Goal: Complete application form: Complete application form

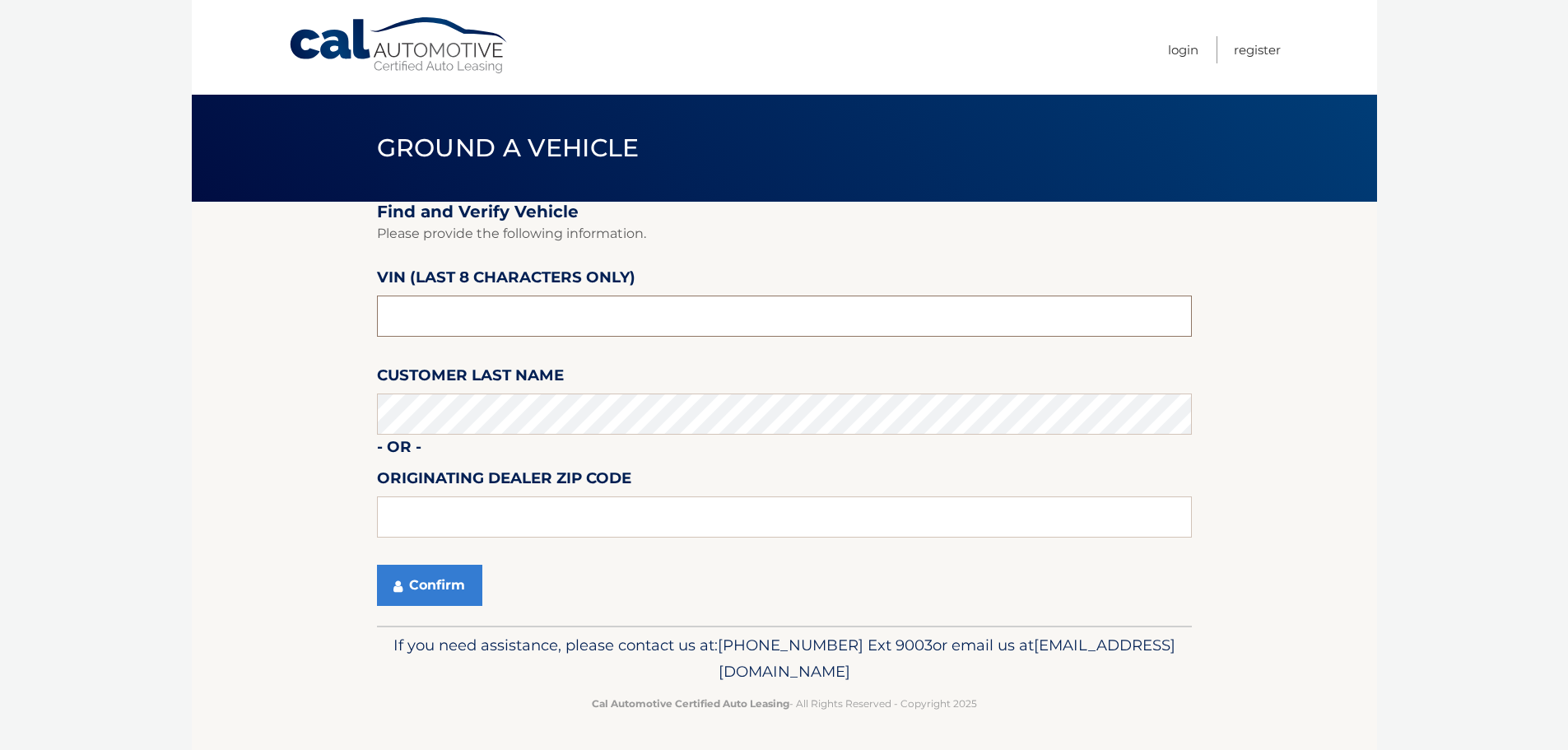
click at [612, 320] on input "text" at bounding box center [784, 316] width 815 height 41
type input "NC558753"
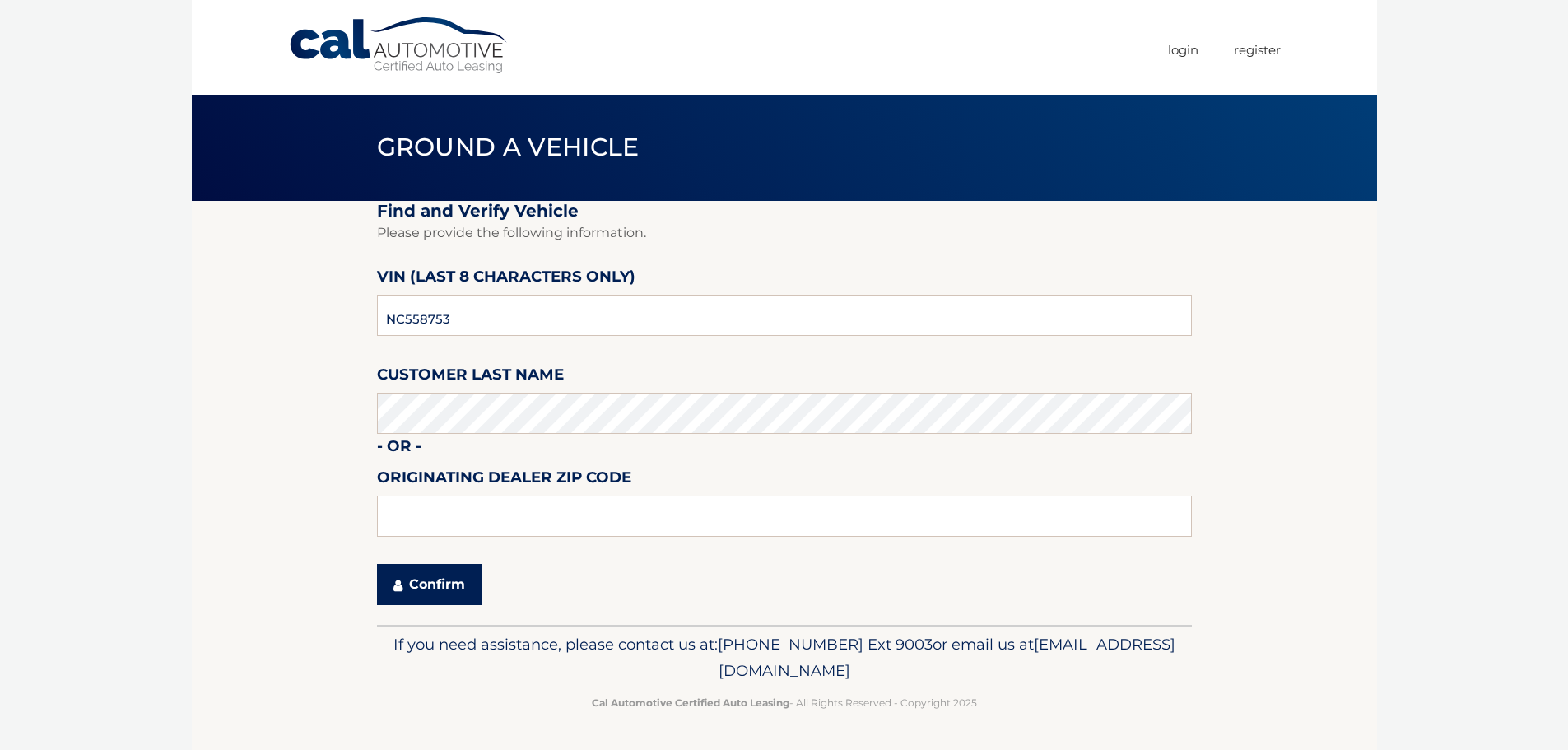
click at [442, 580] on button "Confirm" at bounding box center [429, 584] width 105 height 41
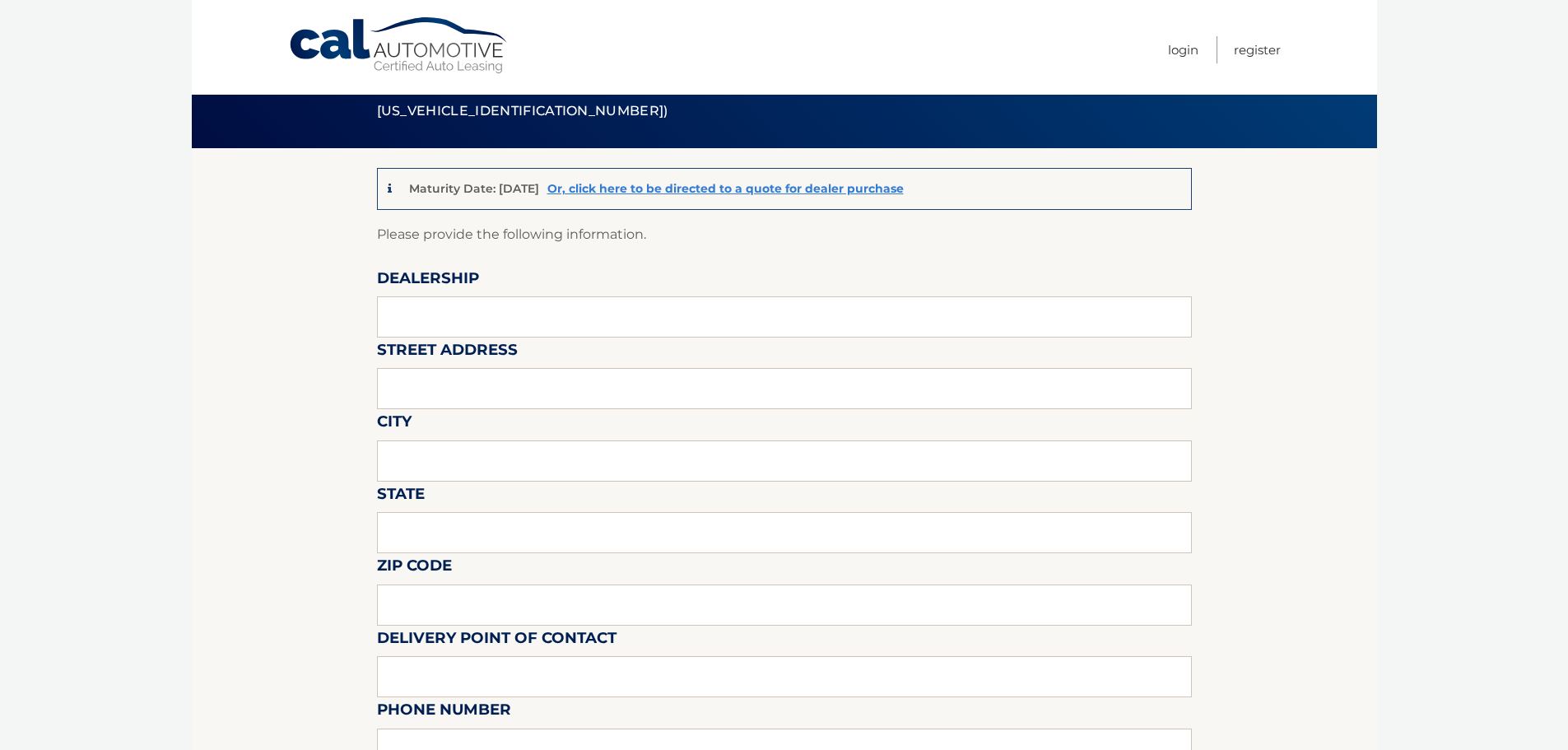
scroll to position [83, 0]
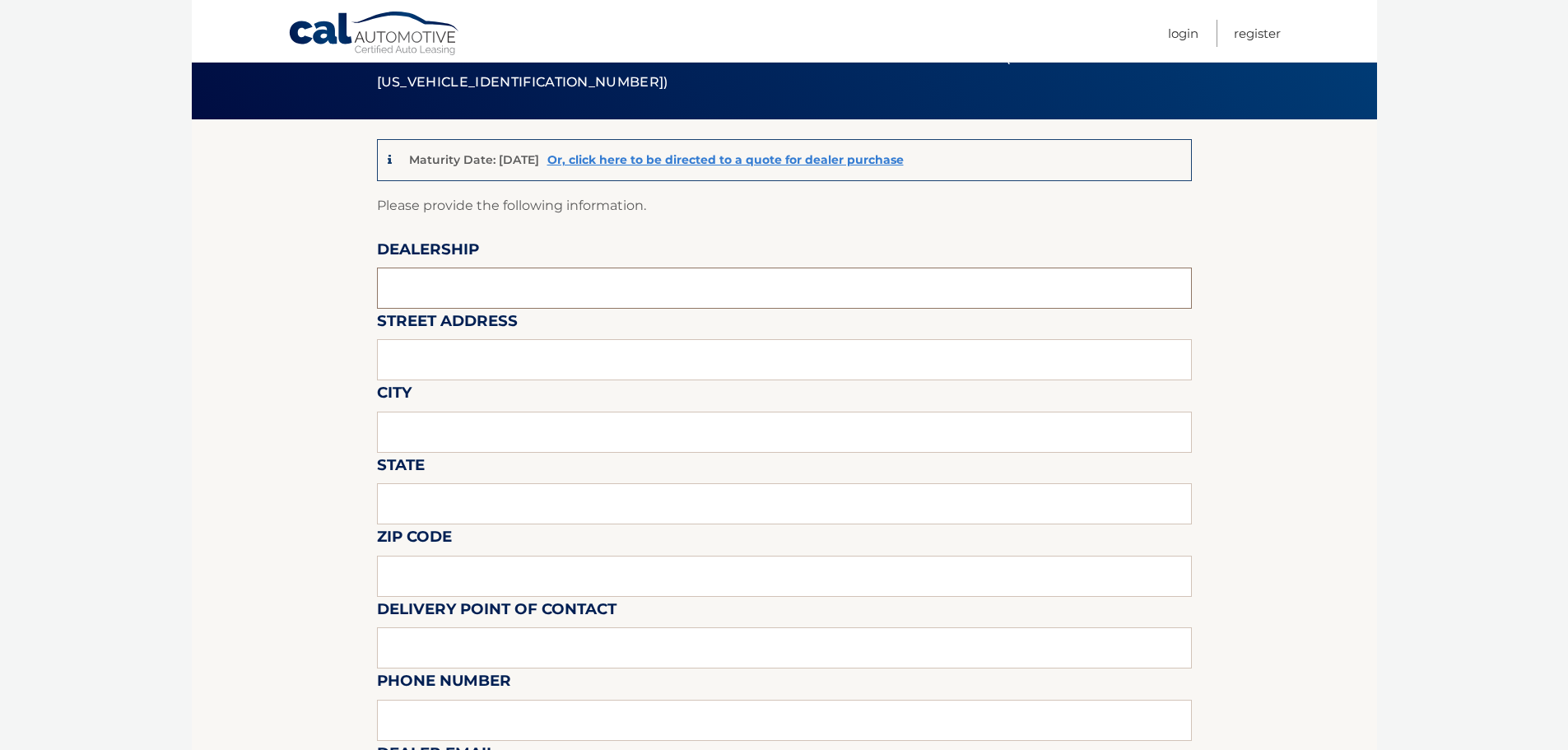
click at [654, 291] on input "text" at bounding box center [784, 288] width 815 height 41
type input "SUNRISE VOLKSWAGEN"
click at [554, 358] on input "text" at bounding box center [784, 360] width 815 height 41
type input "931 SUNRISE HWY"
click at [543, 425] on input "text" at bounding box center [784, 432] width 815 height 41
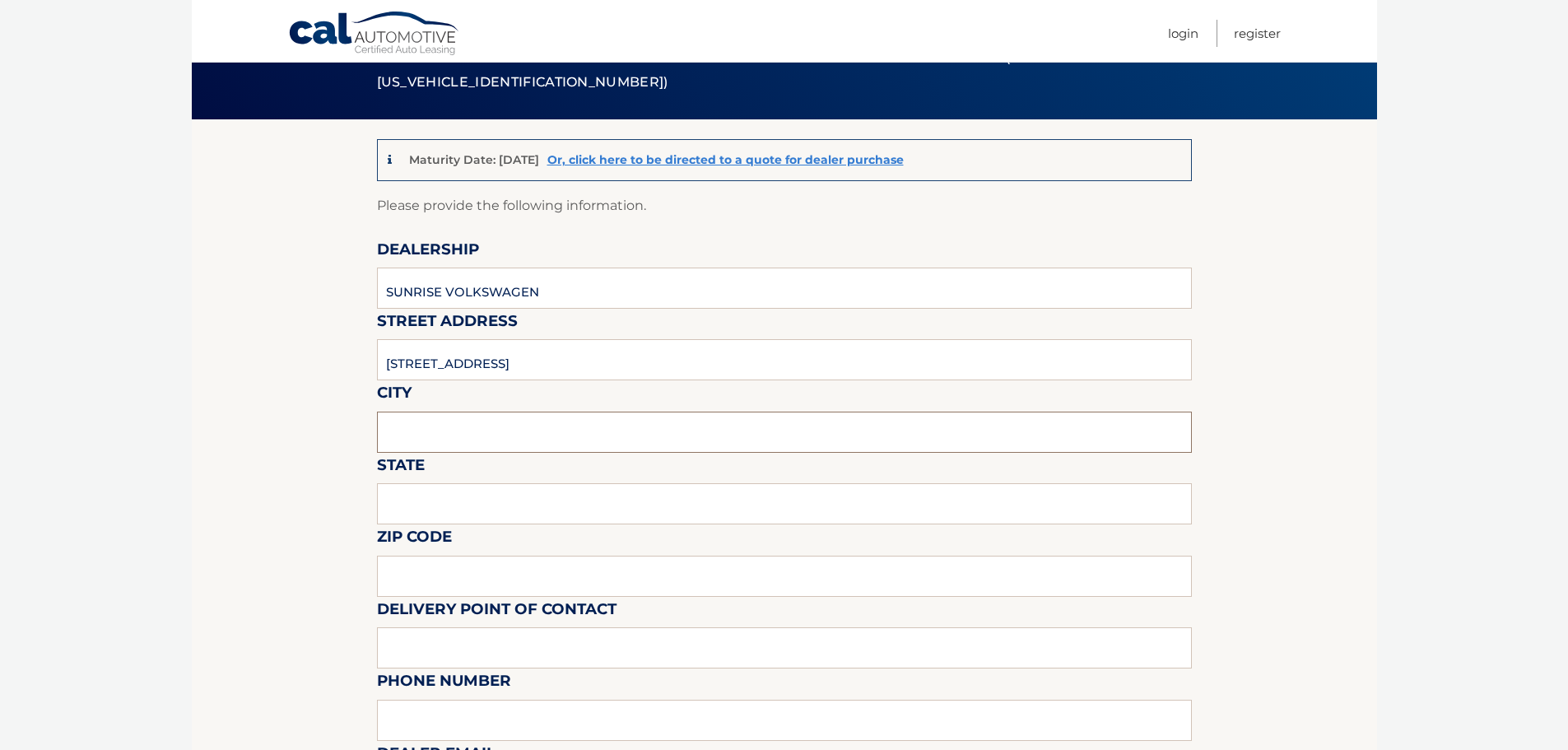
type input "LYNBROOK"
click at [495, 511] on input "text" at bounding box center [784, 504] width 815 height 41
type input "NY"
click at [488, 590] on input "text" at bounding box center [784, 576] width 815 height 41
type input "11563"
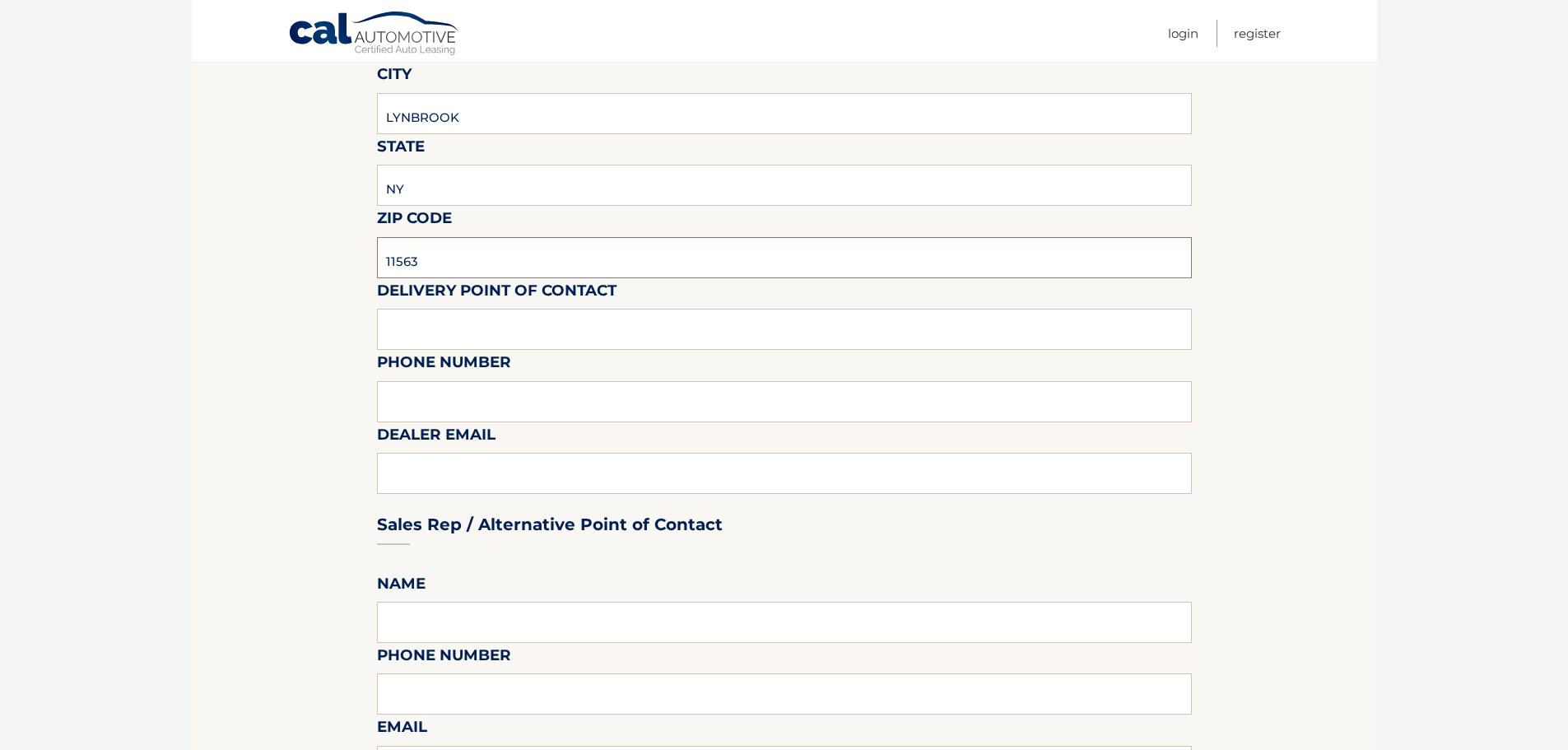
scroll to position [412, 0]
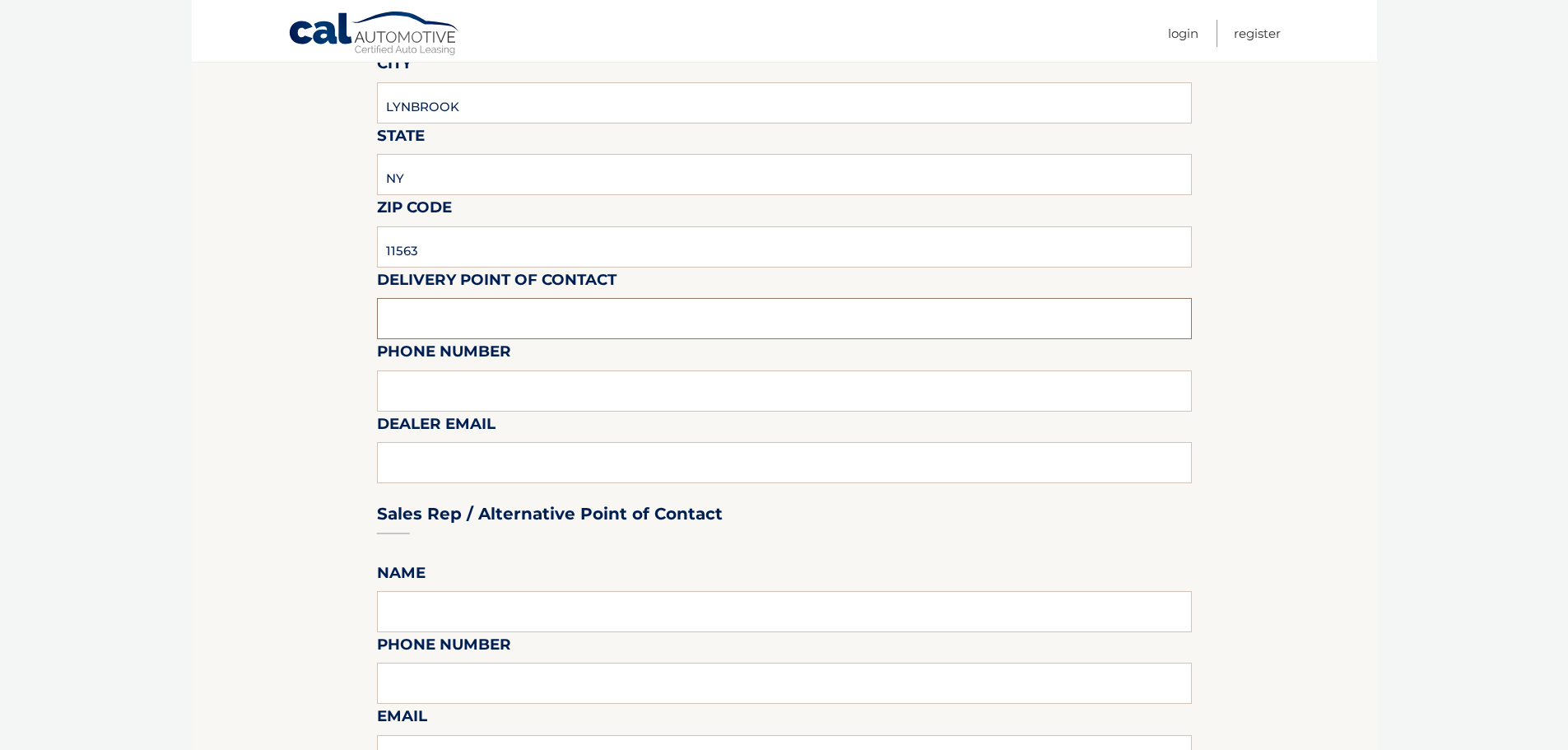
click at [559, 317] on input "text" at bounding box center [784, 319] width 815 height 41
type input "FABIO"
click at [561, 383] on input "text" at bounding box center [784, 391] width 815 height 41
type input "5165965970"
click at [490, 470] on div "Sales Rep / Alternative Point of Contact" at bounding box center [784, 483] width 815 height 116
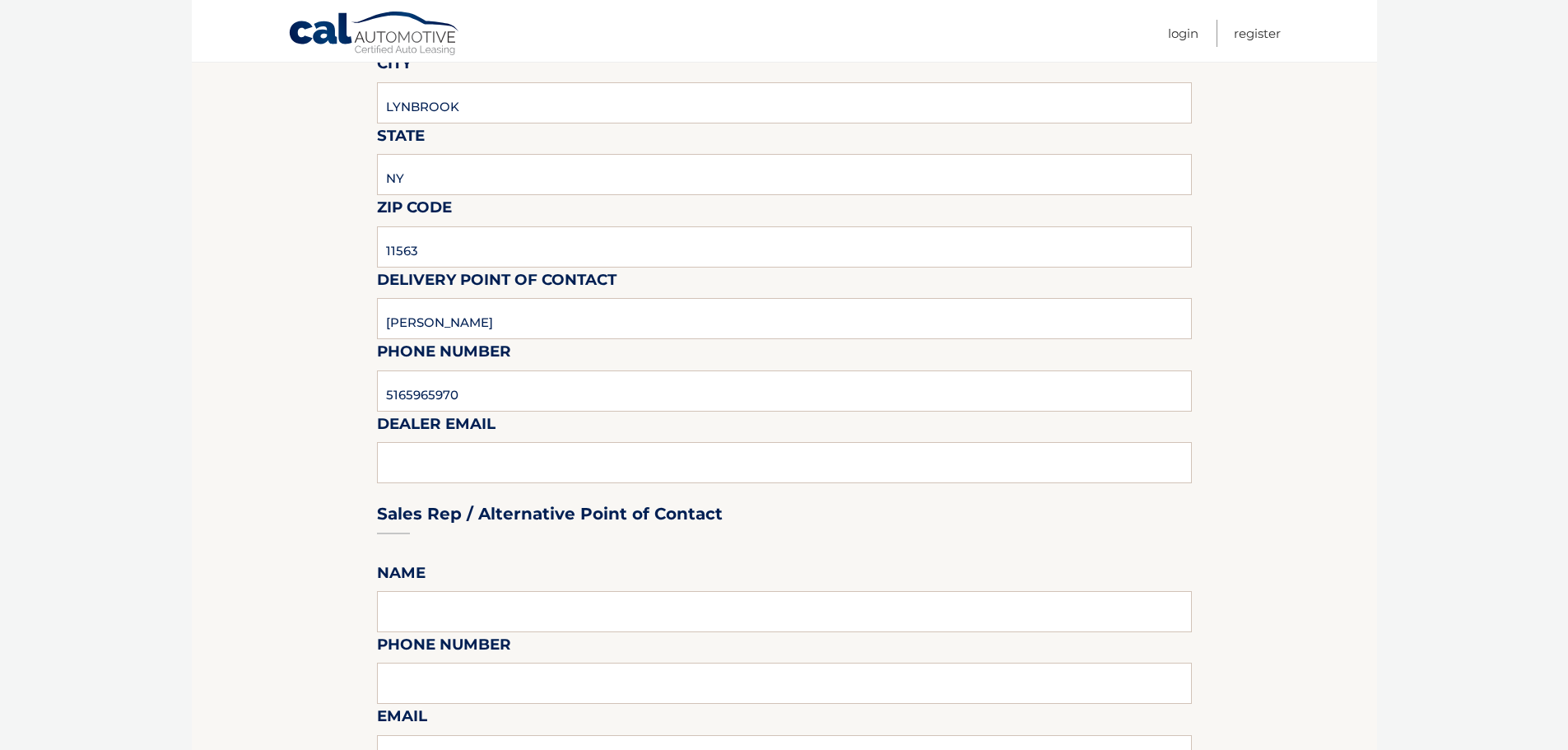
click at [489, 468] on div "Sales Rep / Alternative Point of Contact" at bounding box center [784, 483] width 815 height 116
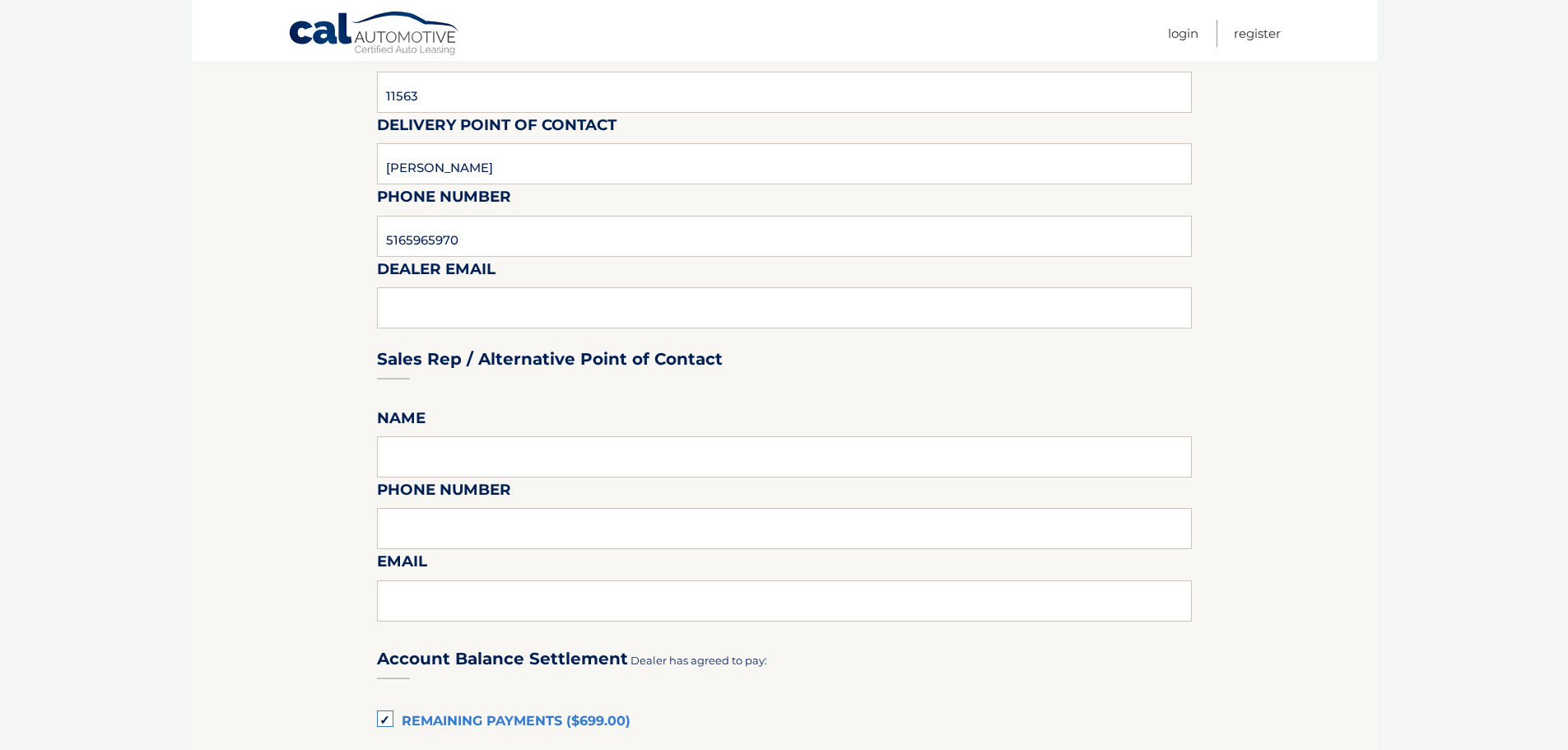
scroll to position [576, 0]
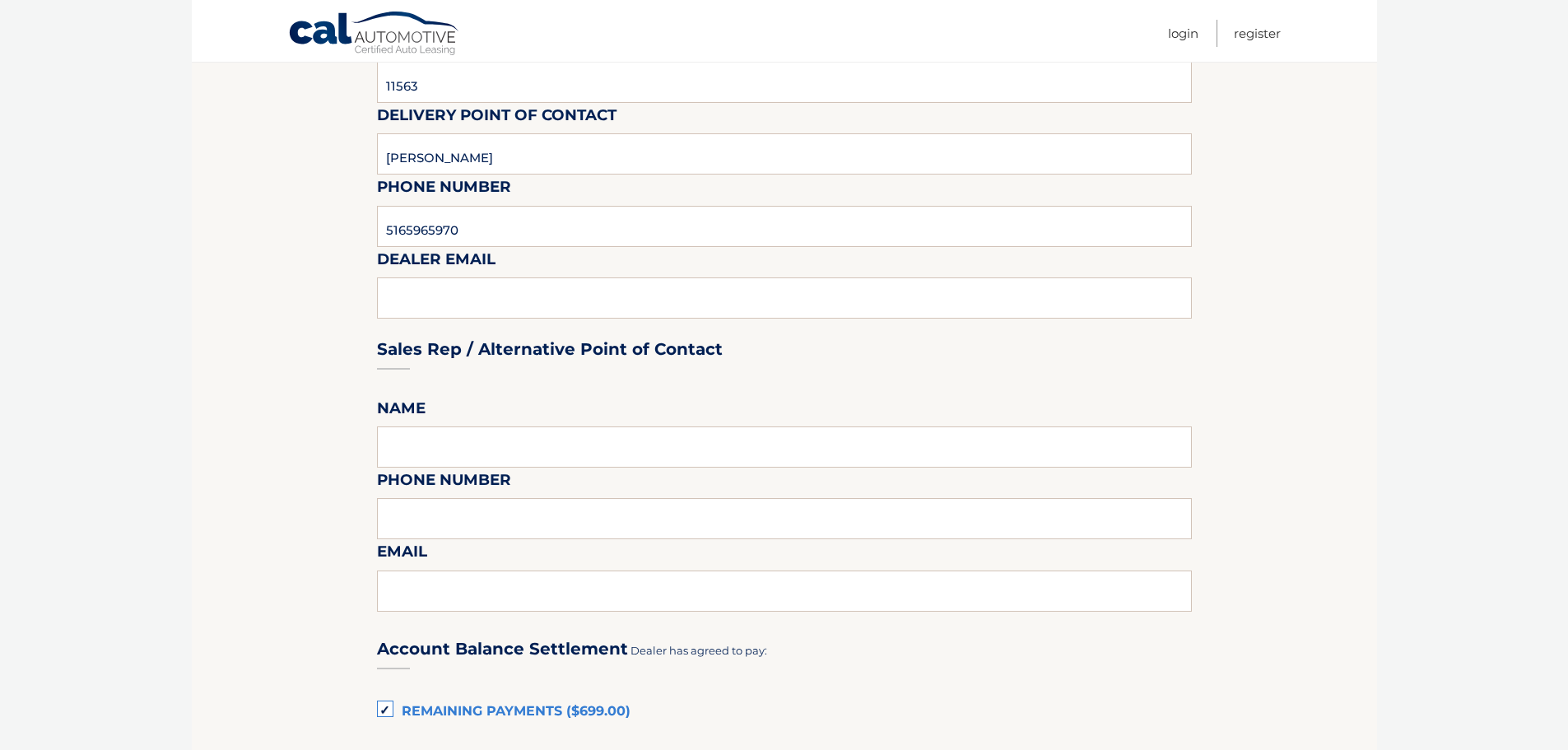
click at [481, 291] on div "Sales Rep / Alternative Point of Contact" at bounding box center [784, 319] width 815 height 116
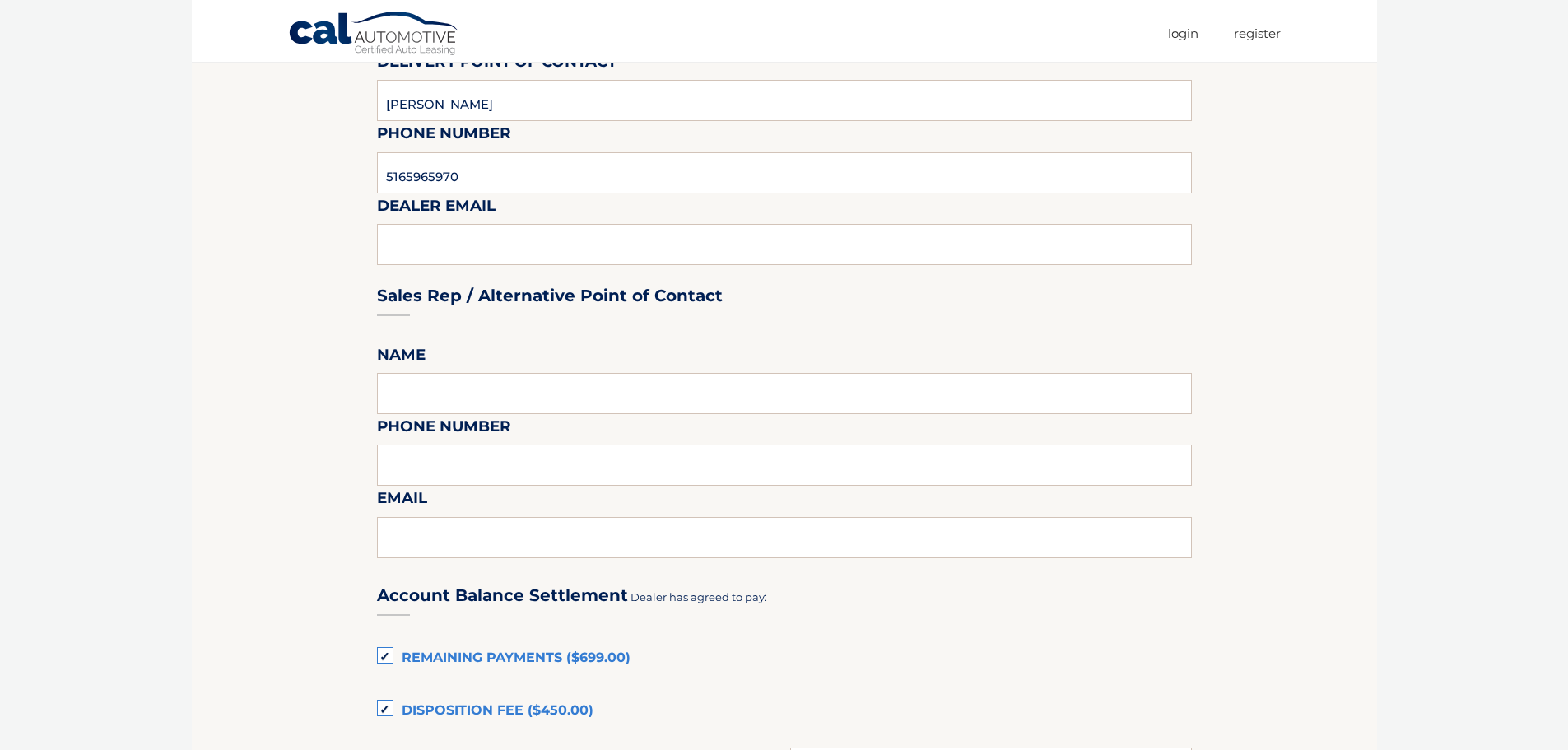
scroll to position [659, 0]
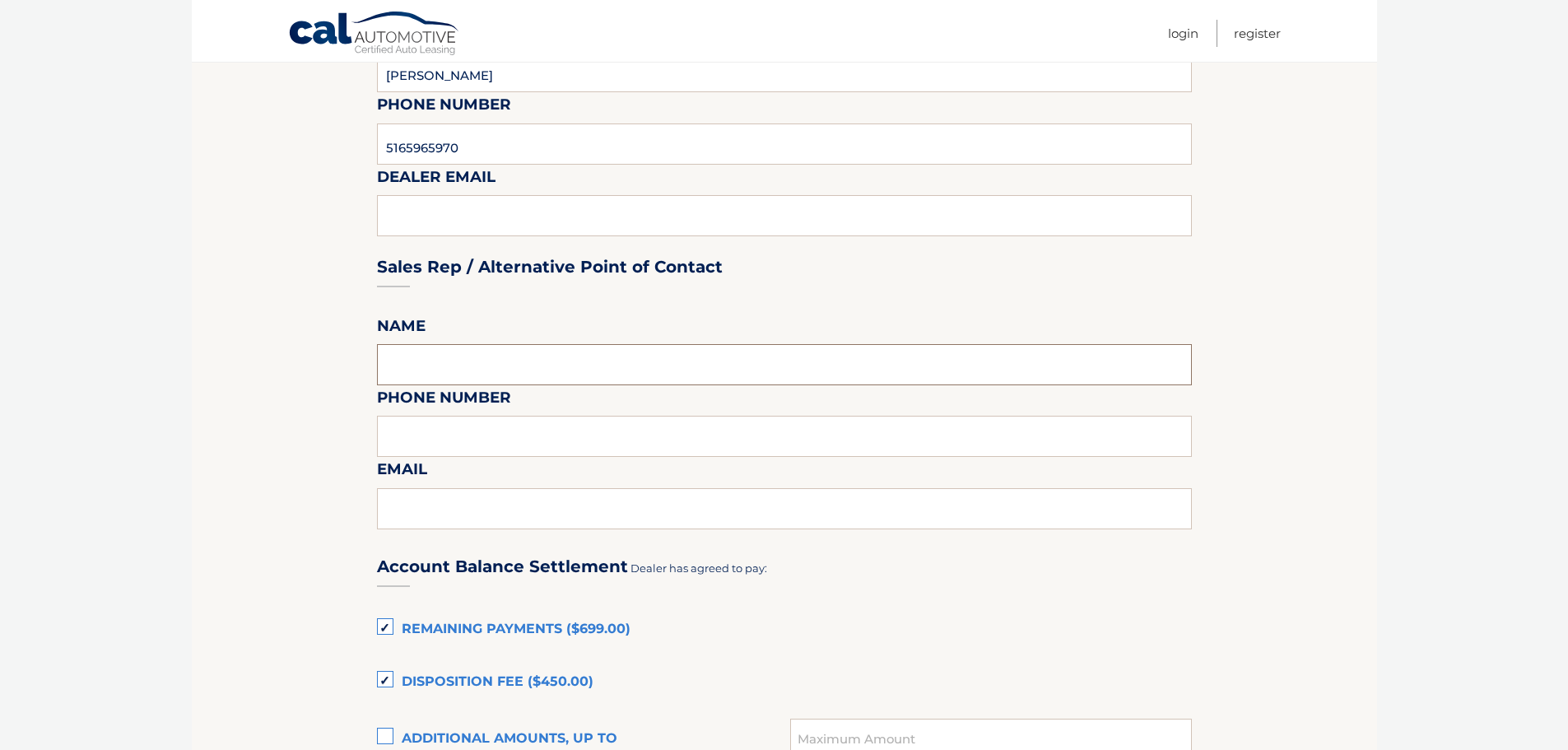
click at [544, 371] on input "text" at bounding box center [784, 364] width 815 height 41
type input "ROBERT HOVELL"
click at [508, 440] on input "text" at bounding box center [784, 436] width 815 height 41
type input "5165965970"
click at [500, 498] on input "text" at bounding box center [784, 508] width 815 height 41
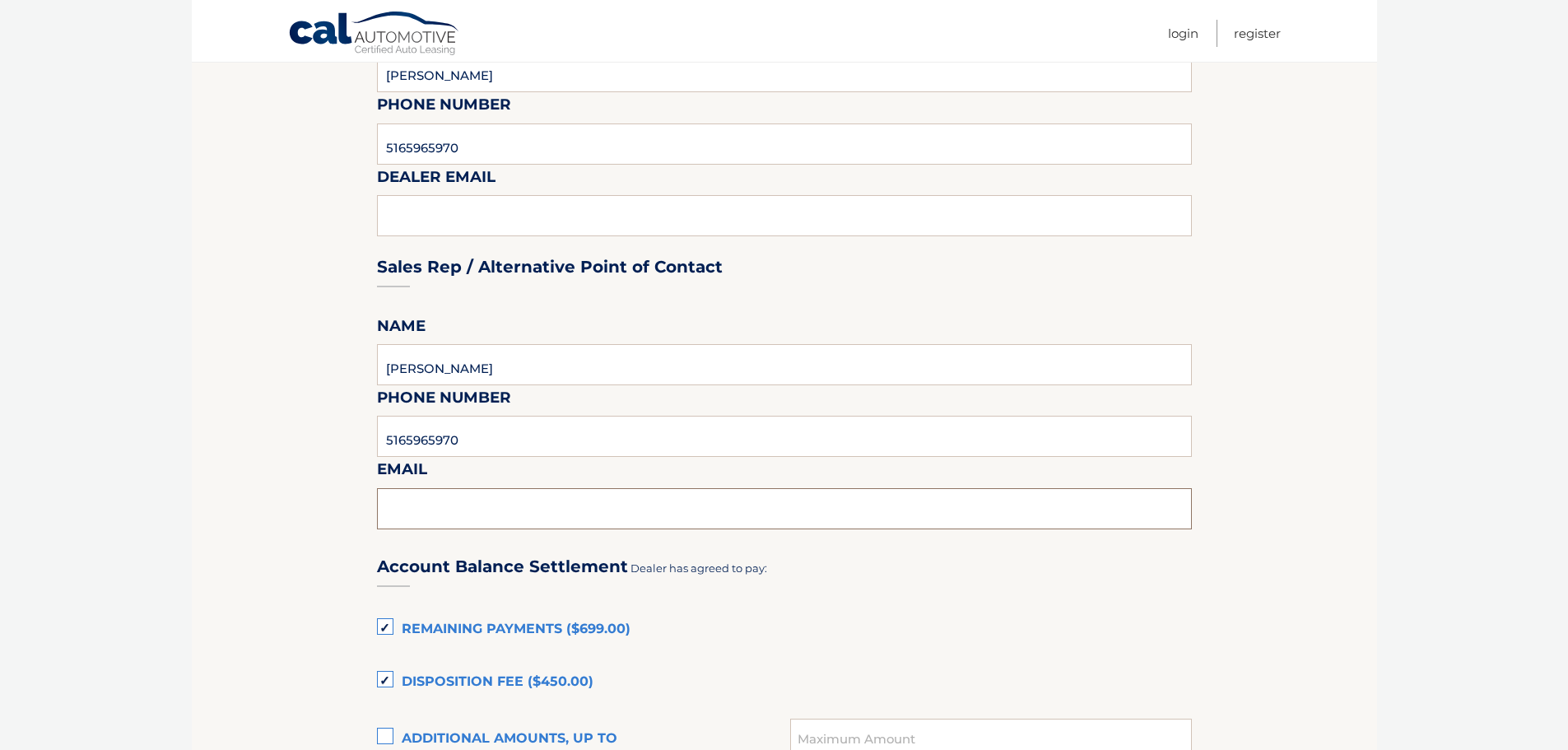
type input "RHOVELL@SUNRISEVW.COM"
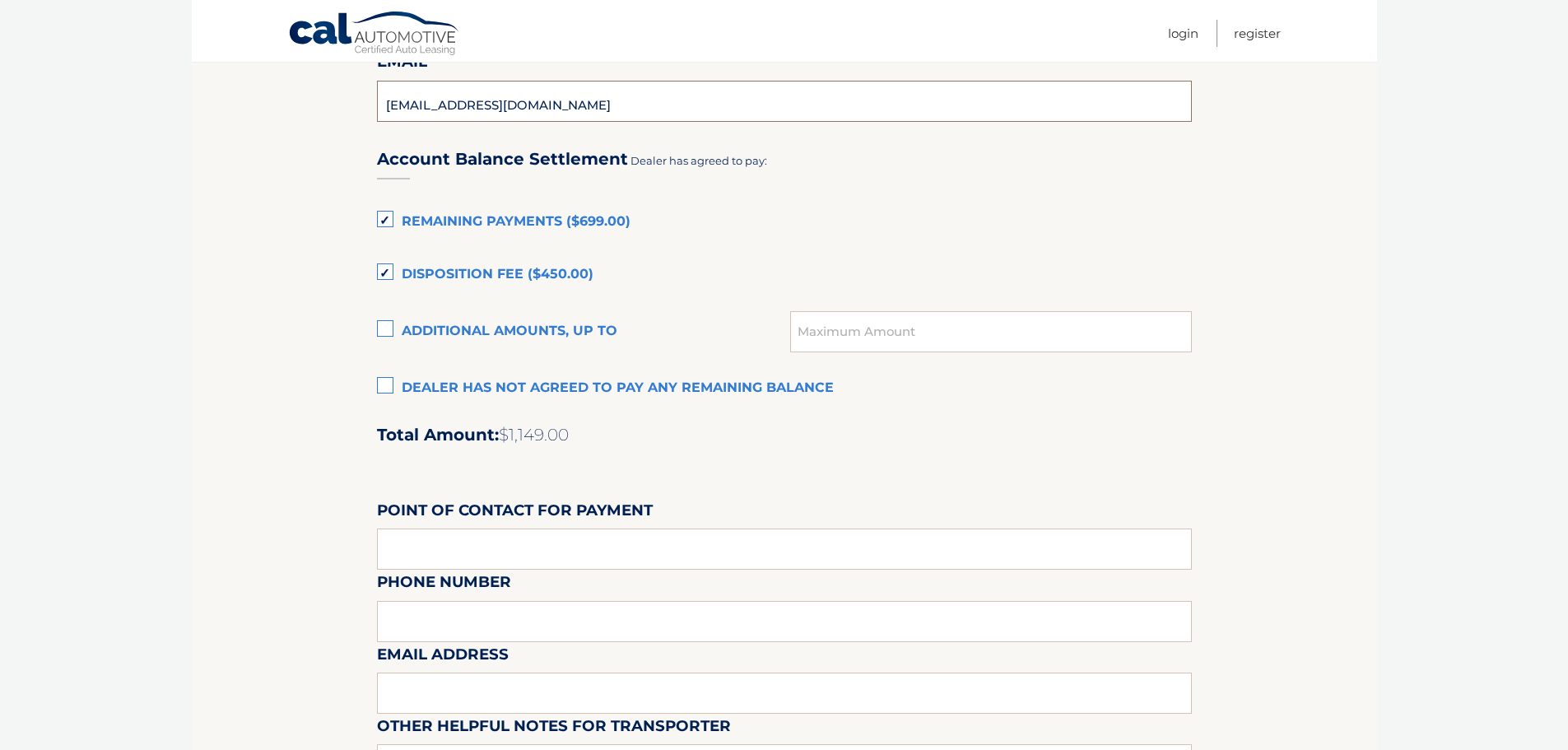
scroll to position [1070, 0]
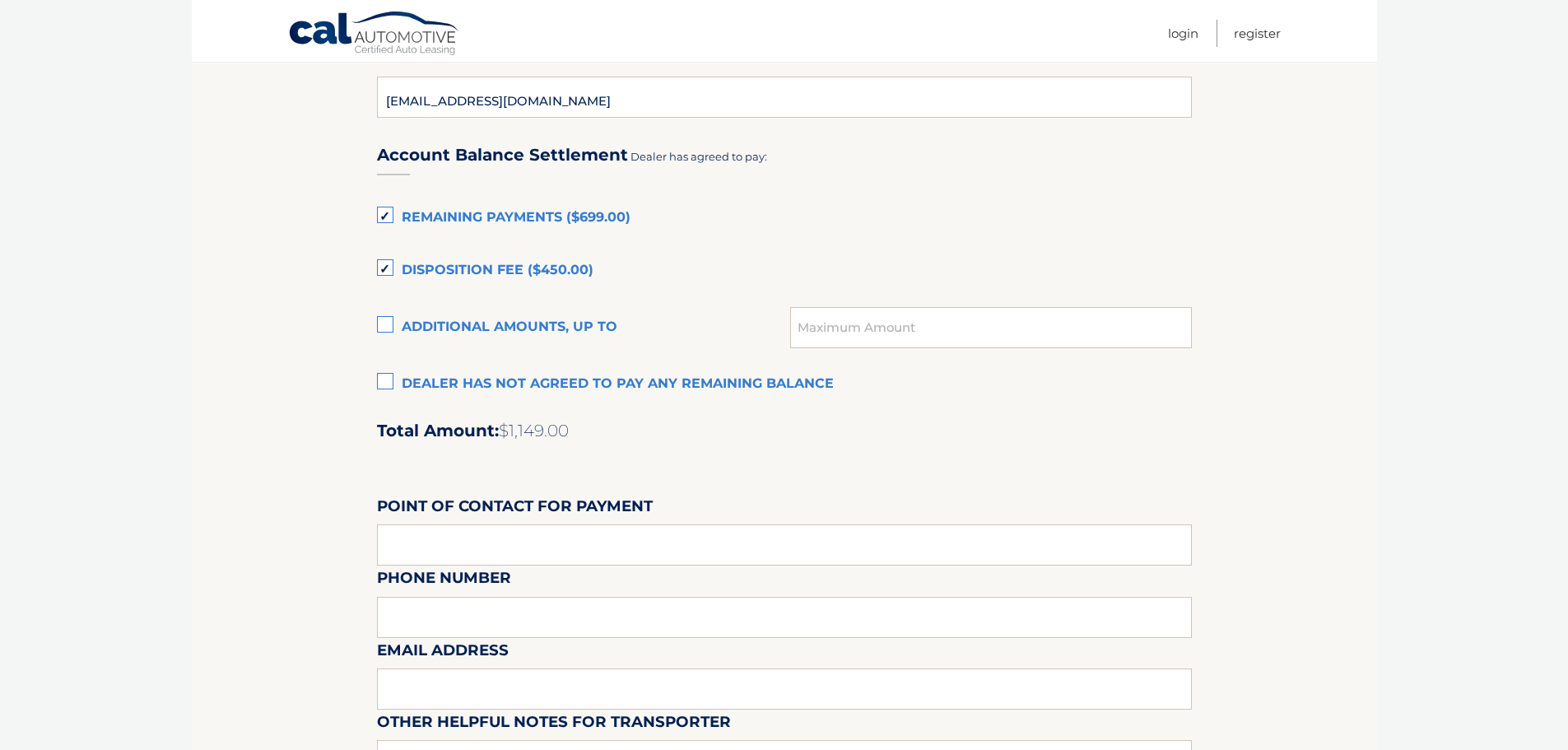
click at [384, 267] on label "Disposition Fee ($450.00)" at bounding box center [784, 271] width 815 height 33
click at [0, 0] on input "Disposition Fee ($450.00)" at bounding box center [0, 0] width 0 height 0
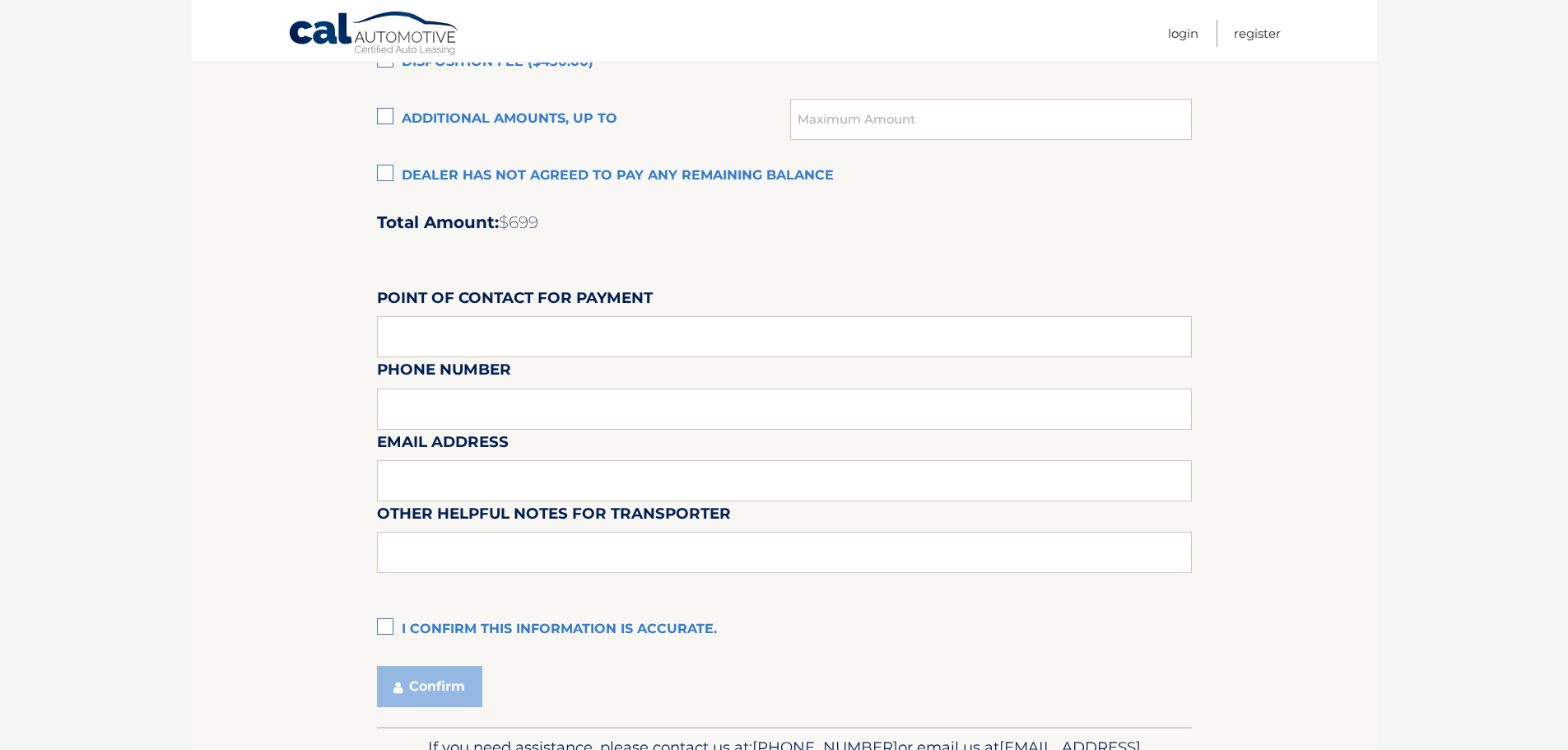
scroll to position [1317, 0]
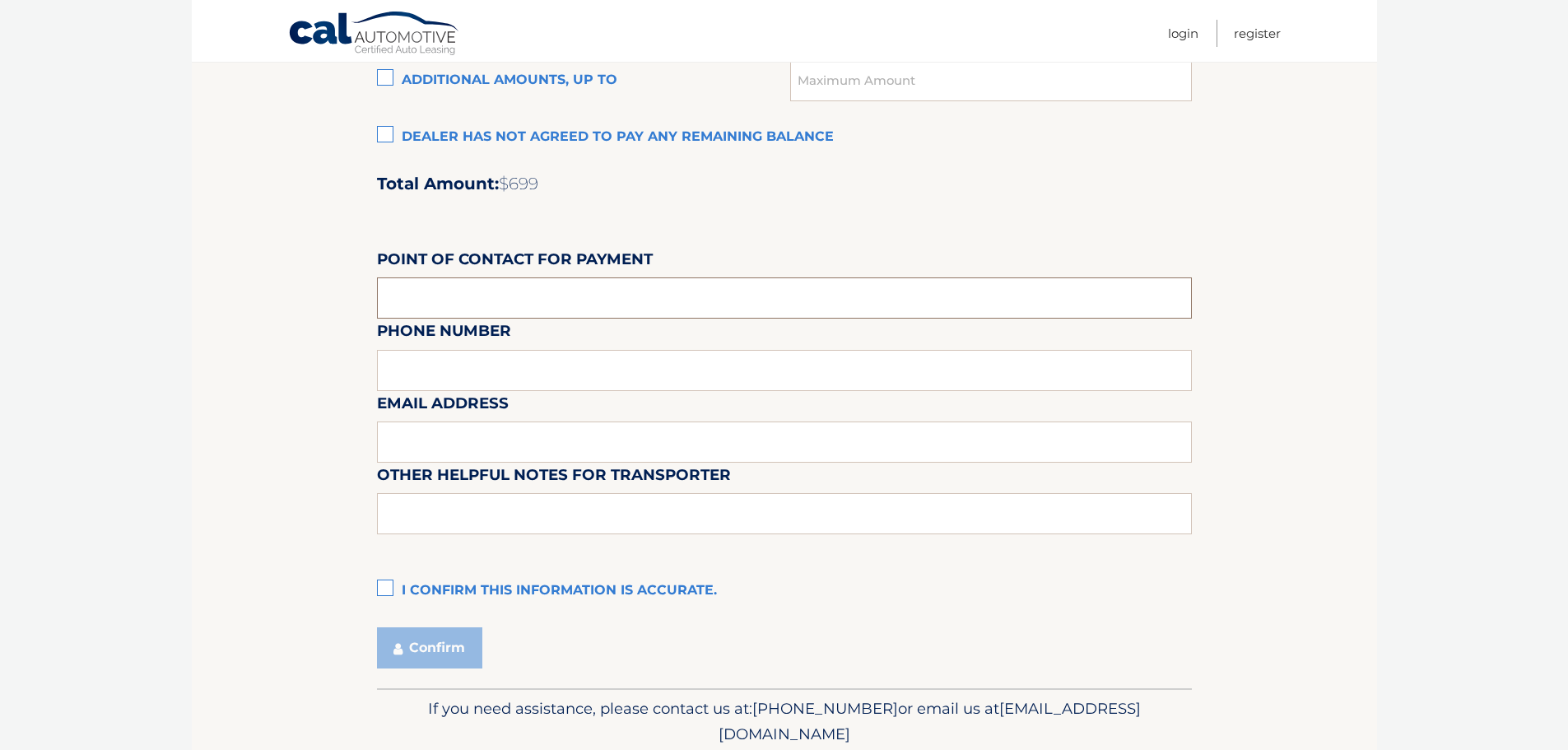
click at [623, 306] on input "text" at bounding box center [784, 297] width 815 height 41
type input "ROBERT HOVELL"
click at [503, 380] on div "Email Address" at bounding box center [784, 354] width 815 height 72
click at [502, 373] on div "Email Address" at bounding box center [784, 354] width 815 height 72
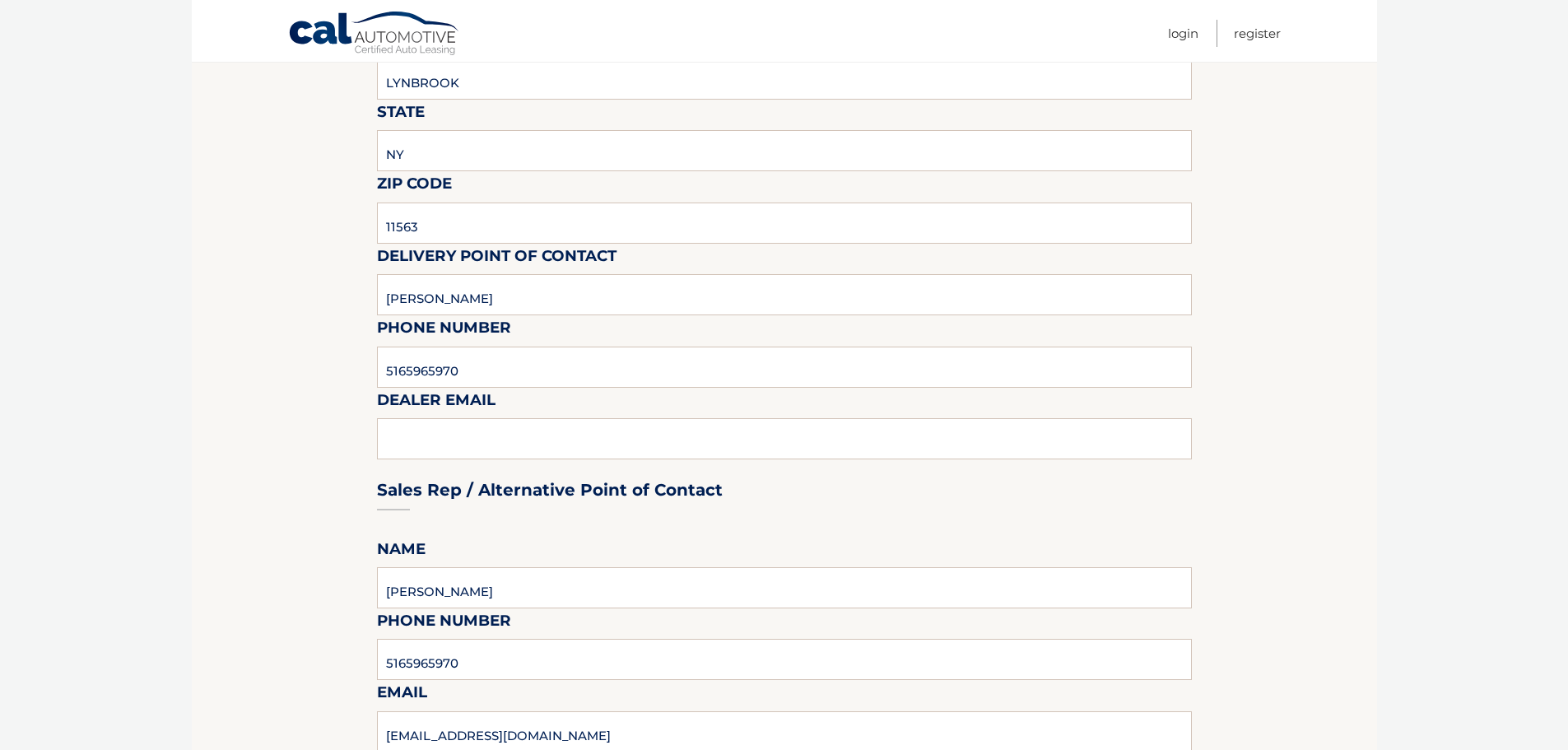
scroll to position [393, 0]
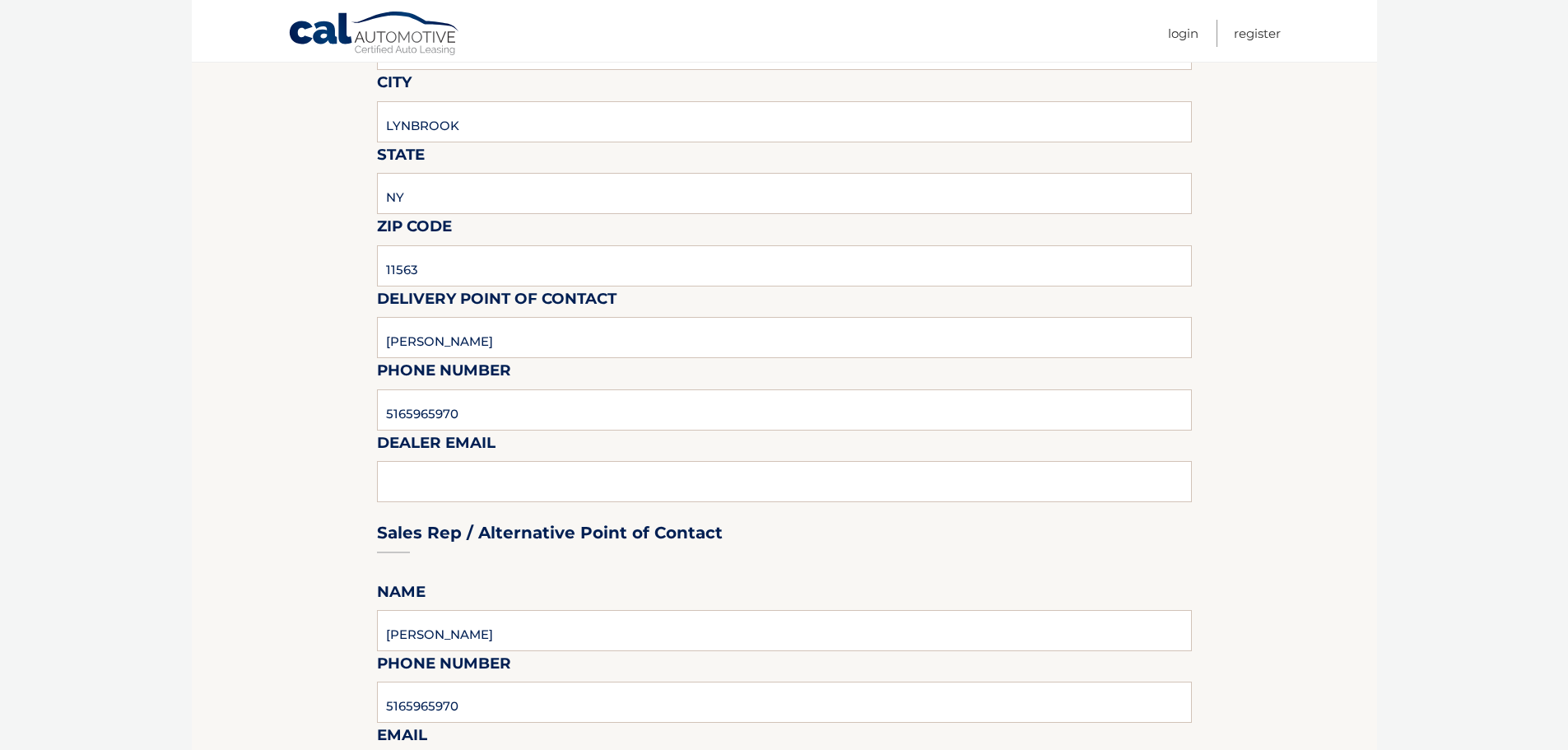
click at [464, 476] on div "Sales Rep / Alternative Point of Contact" at bounding box center [784, 502] width 815 height 116
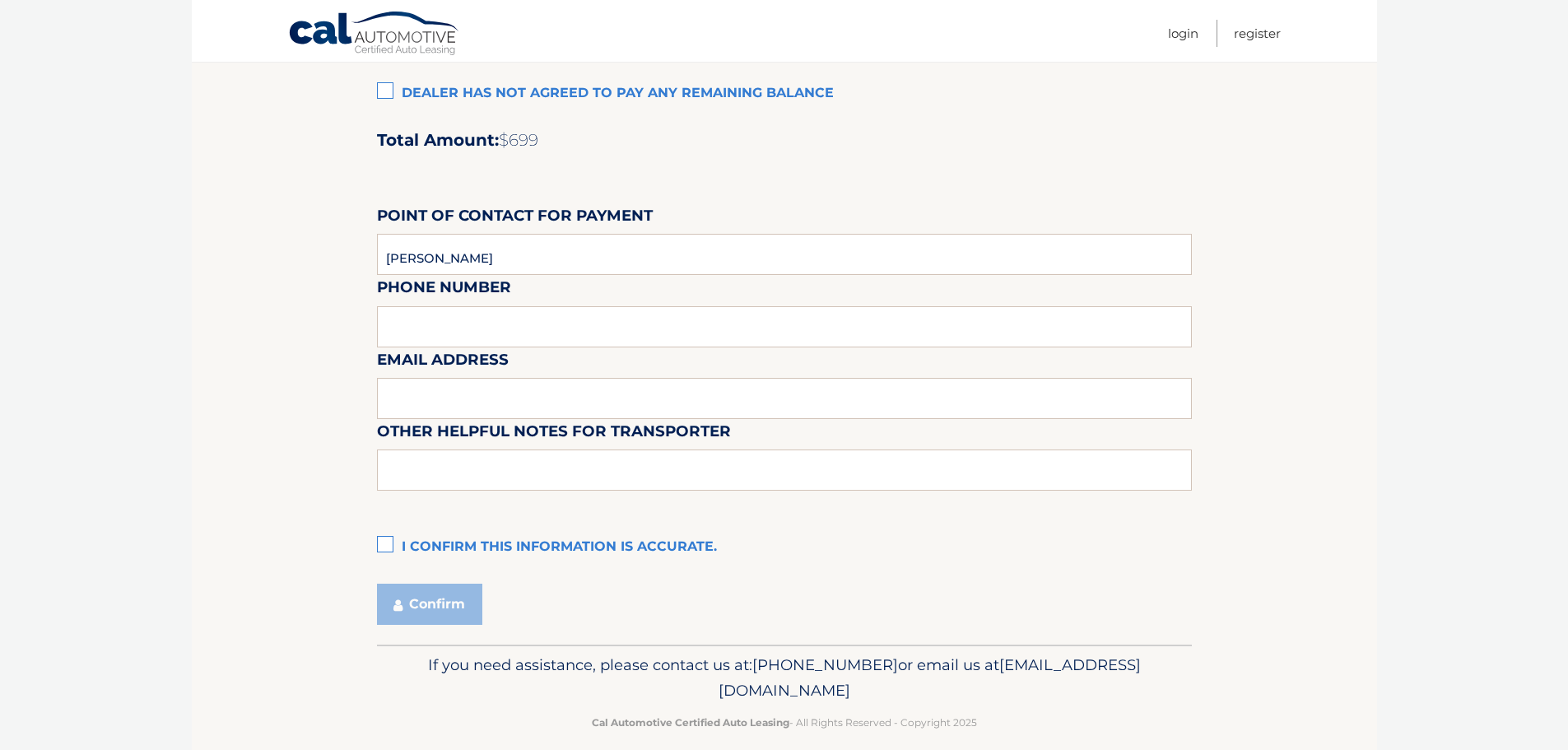
scroll to position [1381, 0]
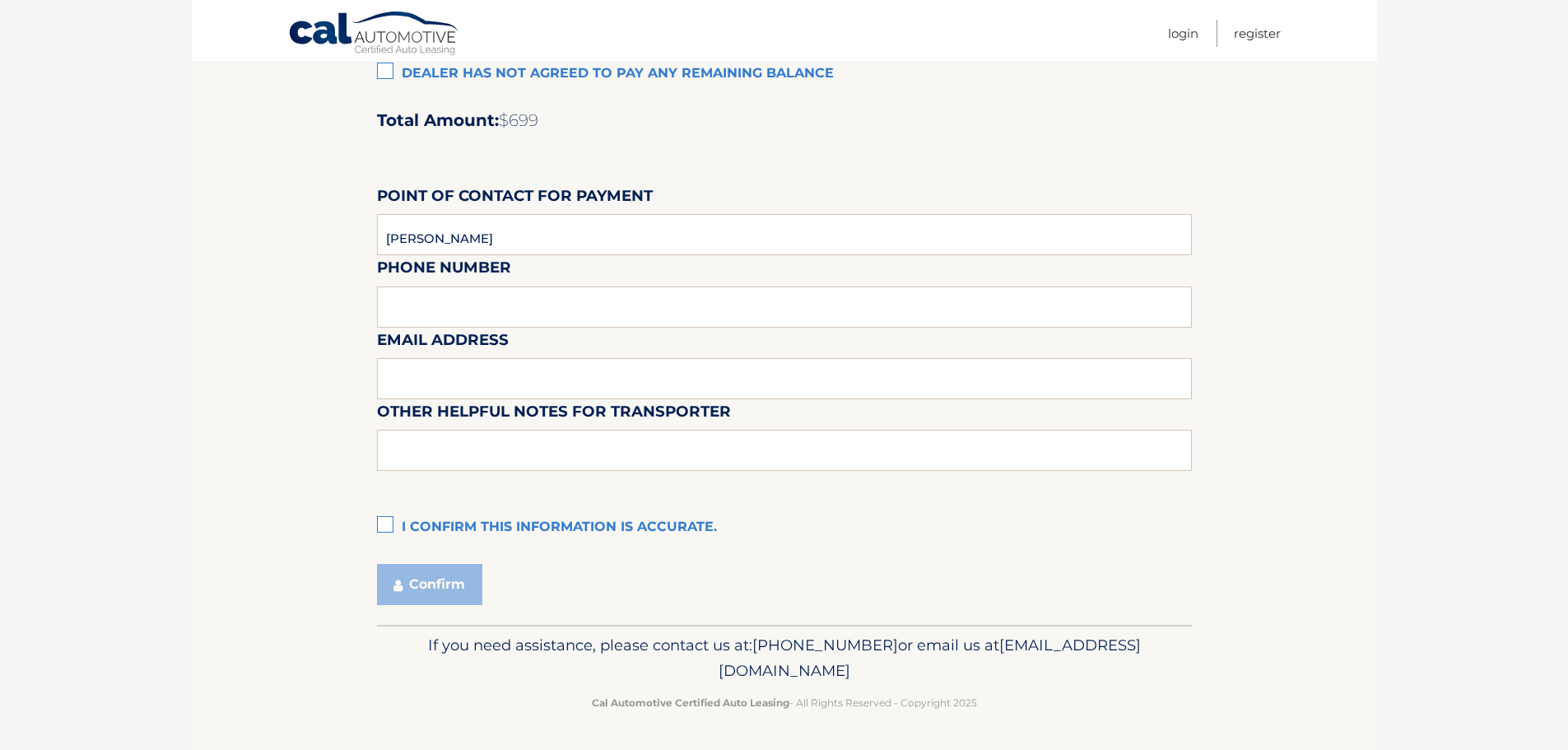
click at [385, 530] on label "I confirm this information is accurate." at bounding box center [784, 528] width 815 height 33
click at [0, 0] on input "I confirm this information is accurate." at bounding box center [0, 0] width 0 height 0
click at [677, 456] on input "text" at bounding box center [784, 450] width 815 height 41
type input "COME TO MAIN SHOWROOM TO PICKUP VEHICLE PLEASE CALL DEALERSHIP BEFORE COMING"
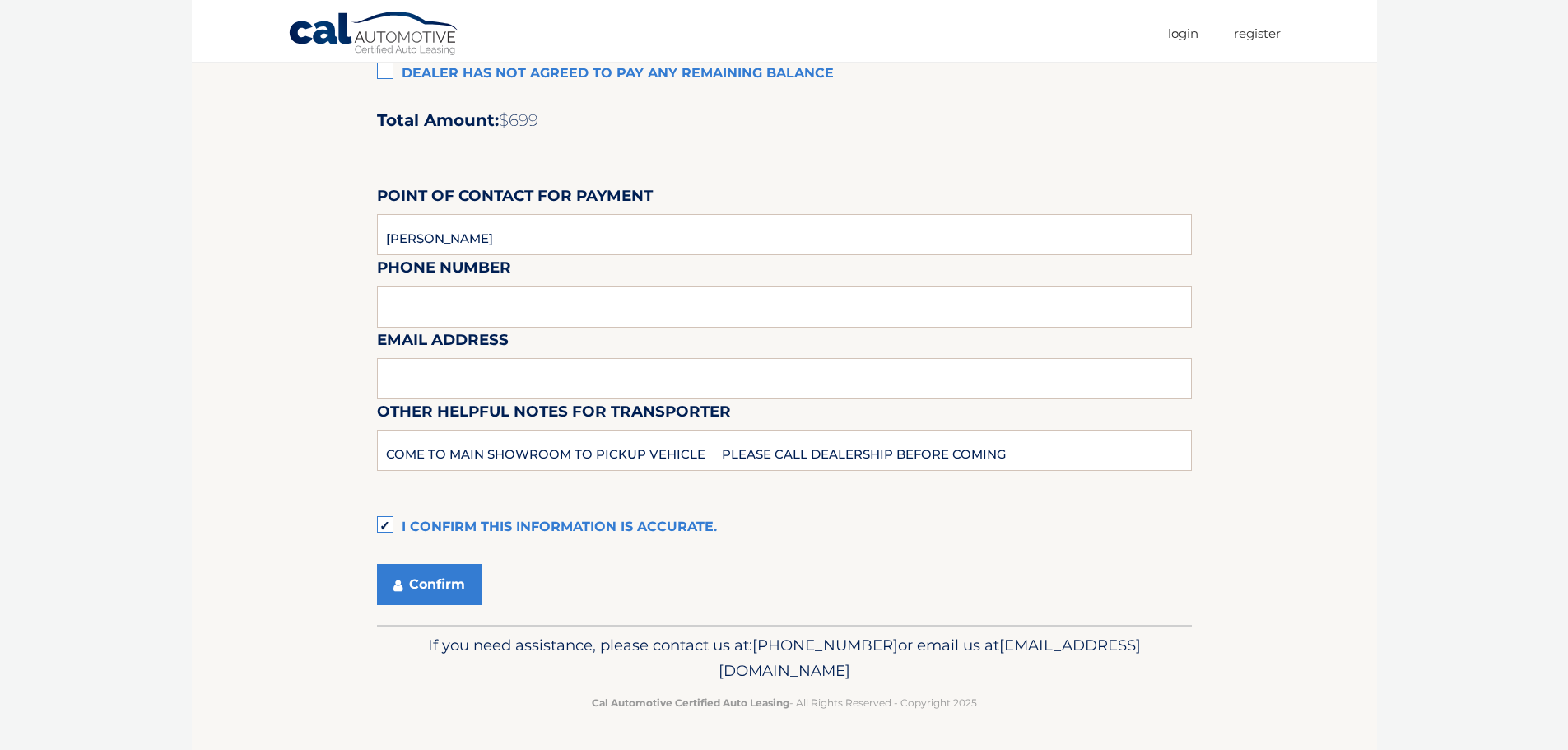
click at [875, 517] on label "I confirm this information is accurate." at bounding box center [784, 528] width 815 height 33
click at [0, 0] on input "I confirm this information is accurate." at bounding box center [0, 0] width 0 height 0
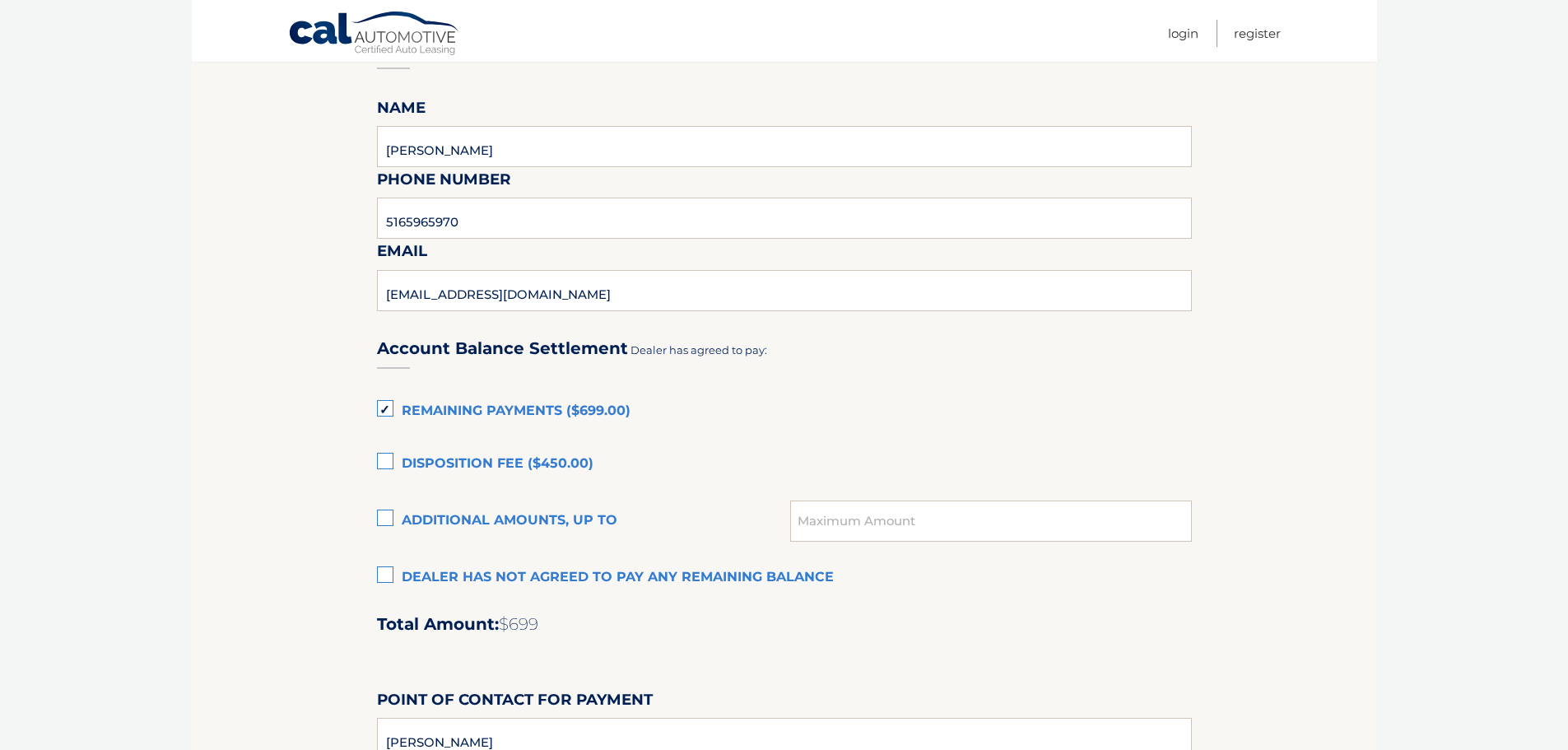
scroll to position [906, 0]
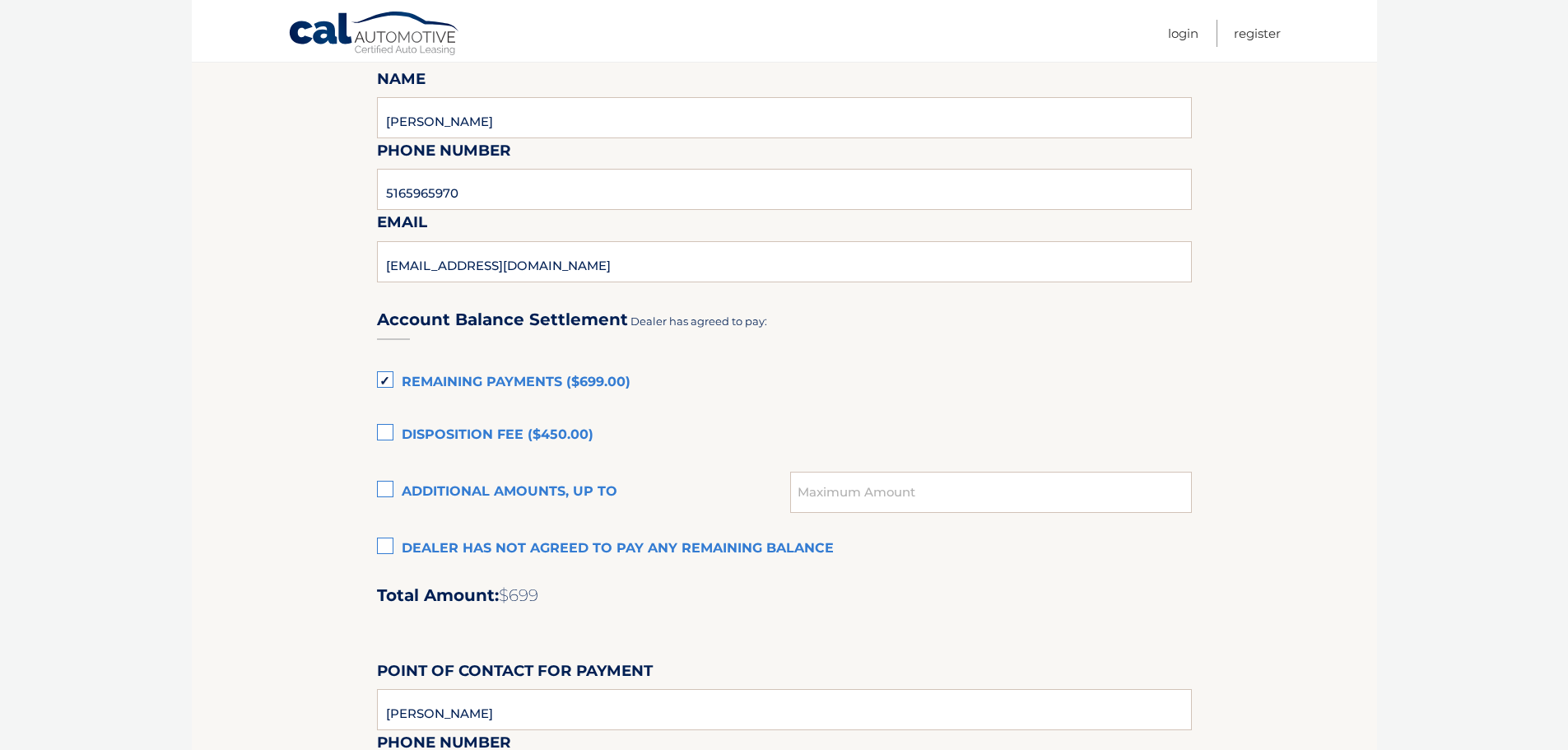
click at [393, 330] on h3 "Account Balance Settlement" at bounding box center [502, 319] width 251 height 20
click at [399, 334] on div "Account Balance Settlement Dealer has agreed to pay:" at bounding box center [784, 318] width 815 height 57
click at [399, 330] on h3 "Account Balance Settlement" at bounding box center [502, 319] width 251 height 20
click at [619, 383] on label "Remaining Payments ($699.00)" at bounding box center [784, 383] width 815 height 33
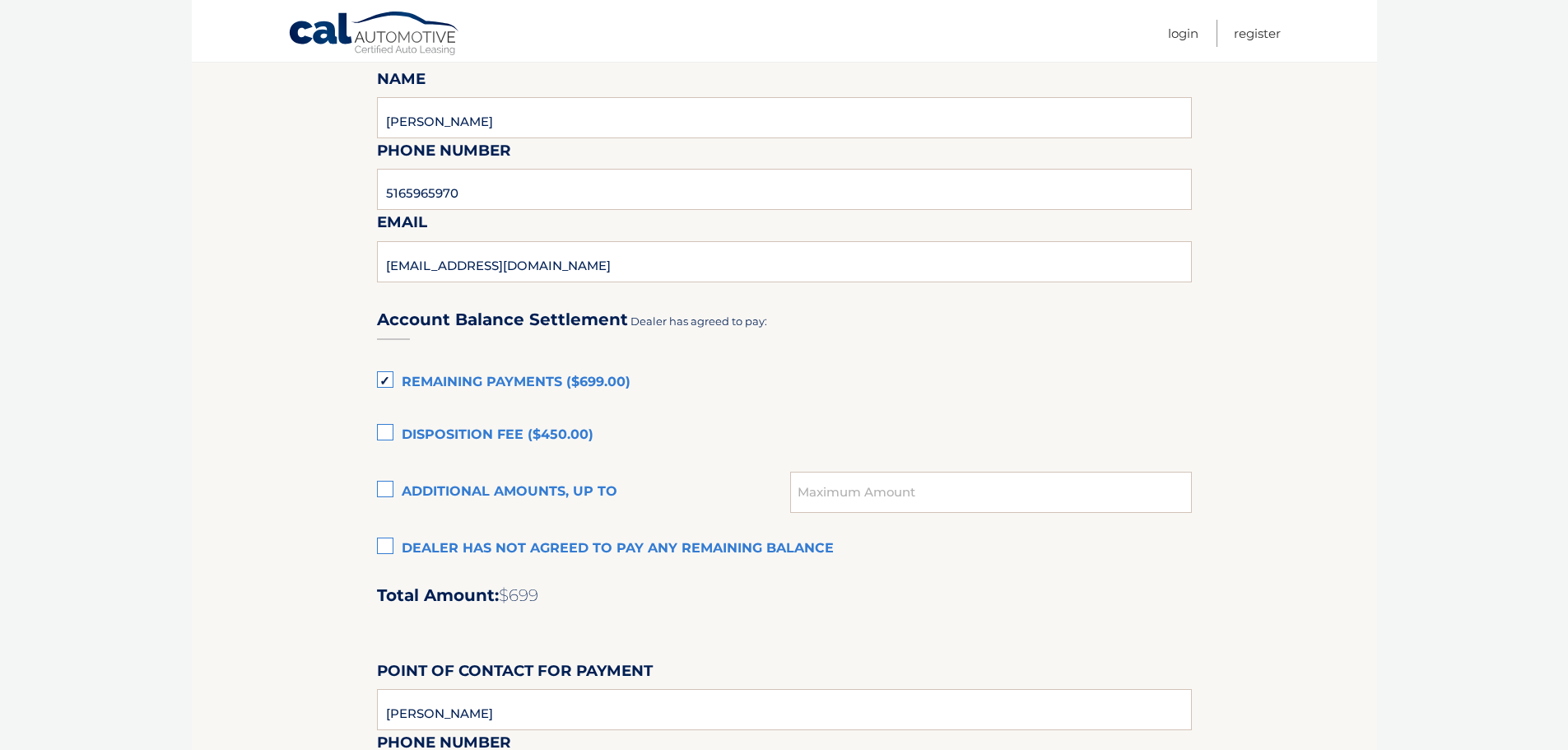
click at [0, 0] on input "Remaining Payments ($699.00)" at bounding box center [0, 0] width 0 height 0
click at [619, 383] on label "Remaining Payments ($699.00)" at bounding box center [784, 383] width 815 height 33
click at [0, 0] on input "Remaining Payments ($699.00)" at bounding box center [0, 0] width 0 height 0
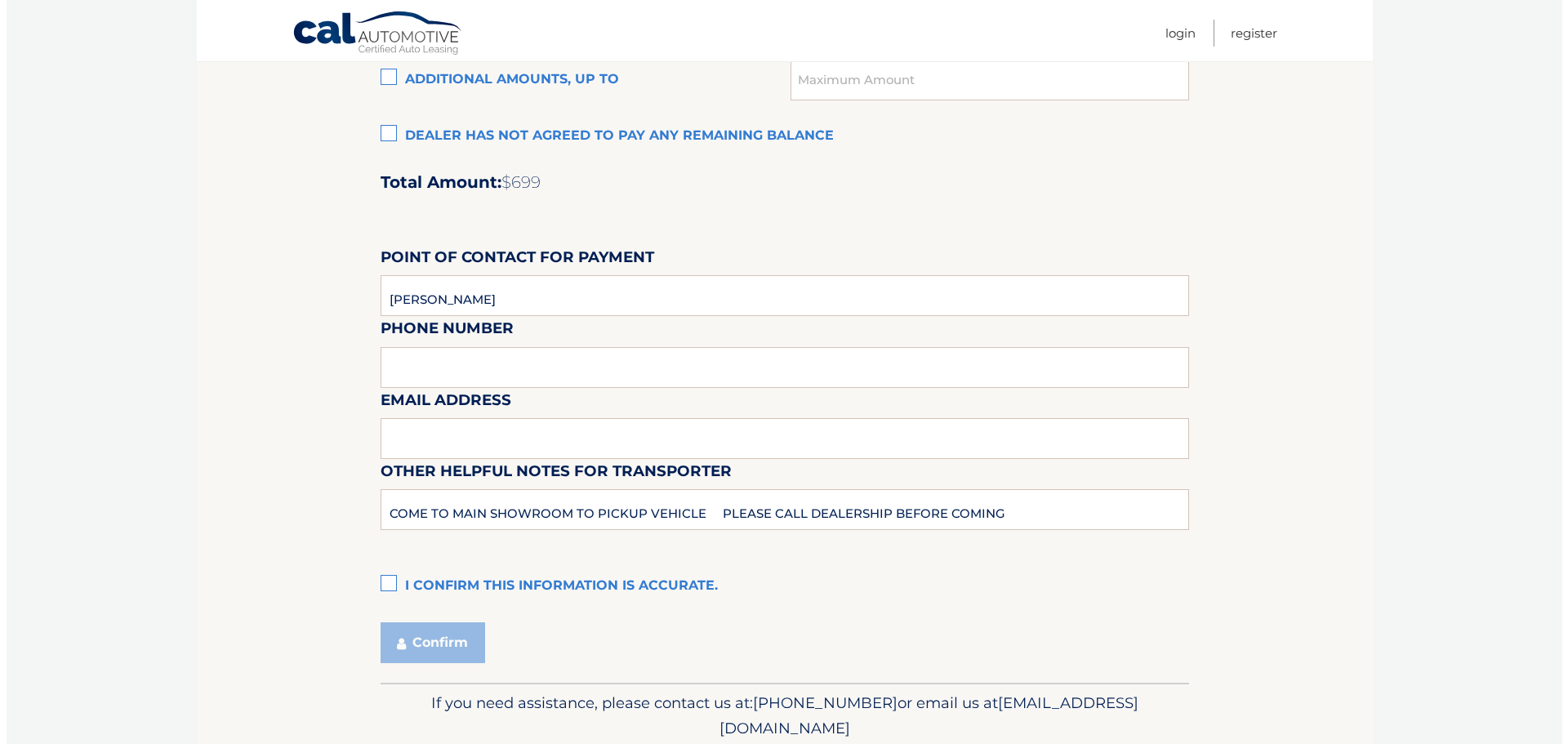
scroll to position [1370, 0]
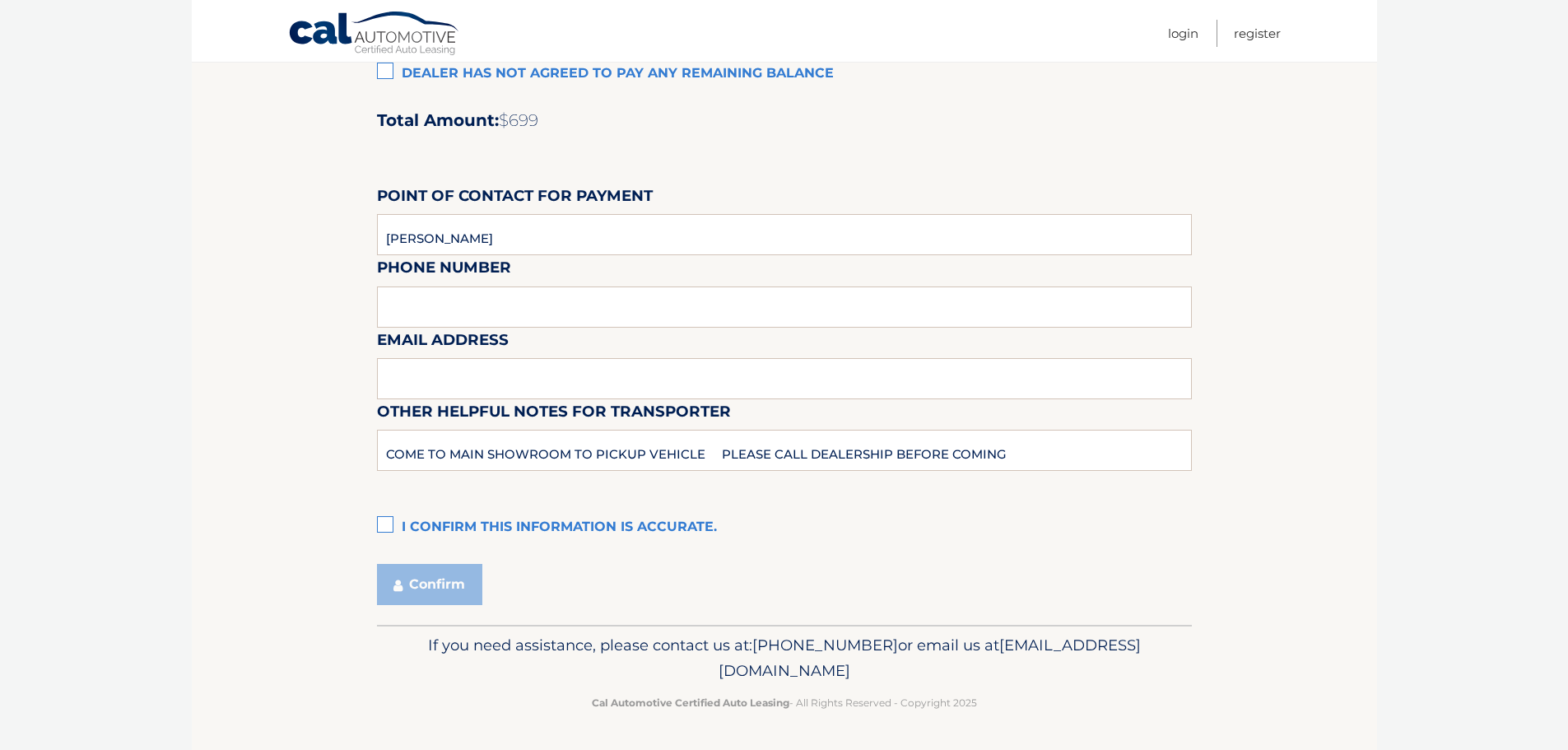
click at [390, 523] on label "I confirm this information is accurate." at bounding box center [784, 528] width 815 height 33
click at [0, 0] on input "I confirm this information is accurate." at bounding box center [0, 0] width 0 height 0
click at [427, 581] on button "Confirm" at bounding box center [429, 584] width 105 height 41
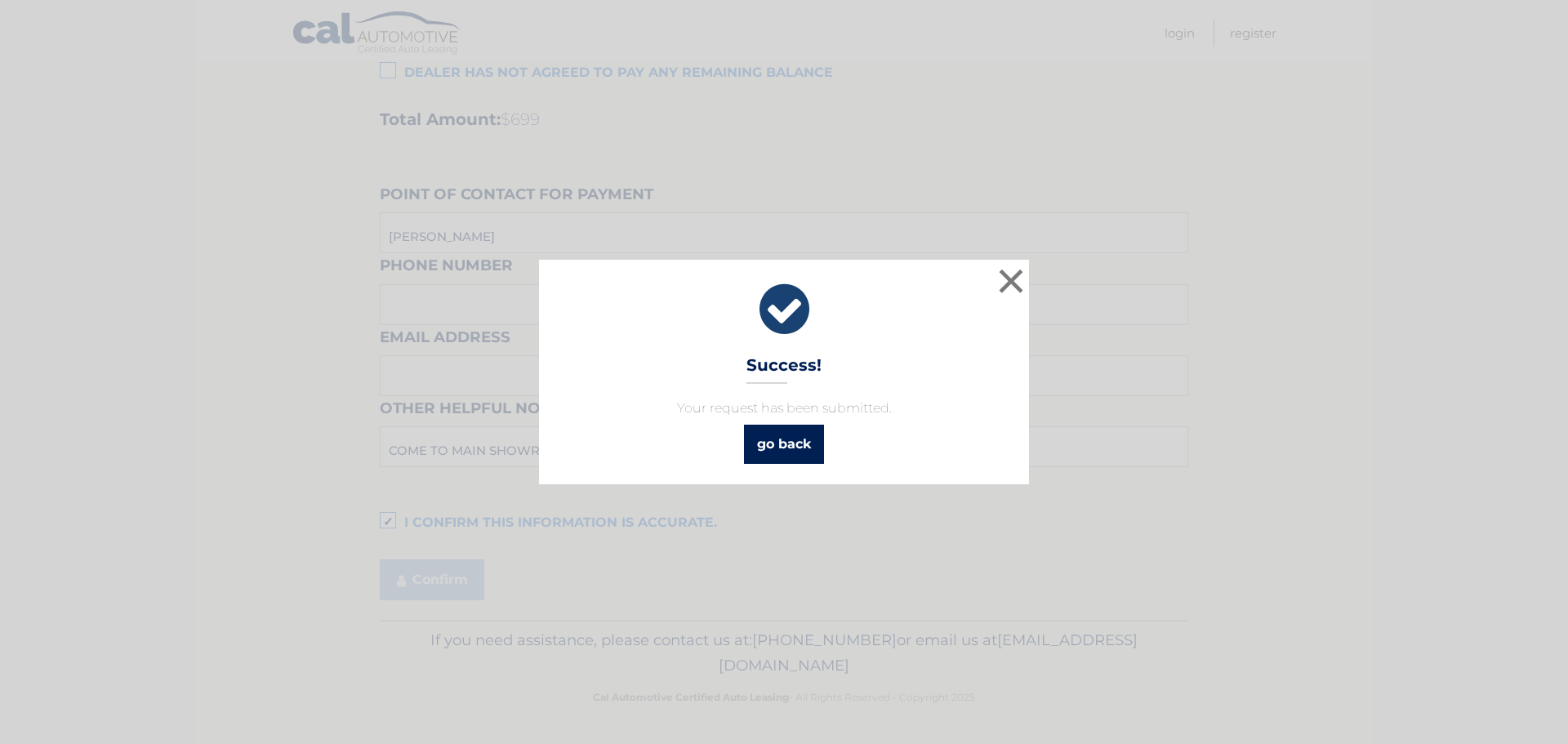
click at [774, 446] on link "go back" at bounding box center [784, 444] width 80 height 39
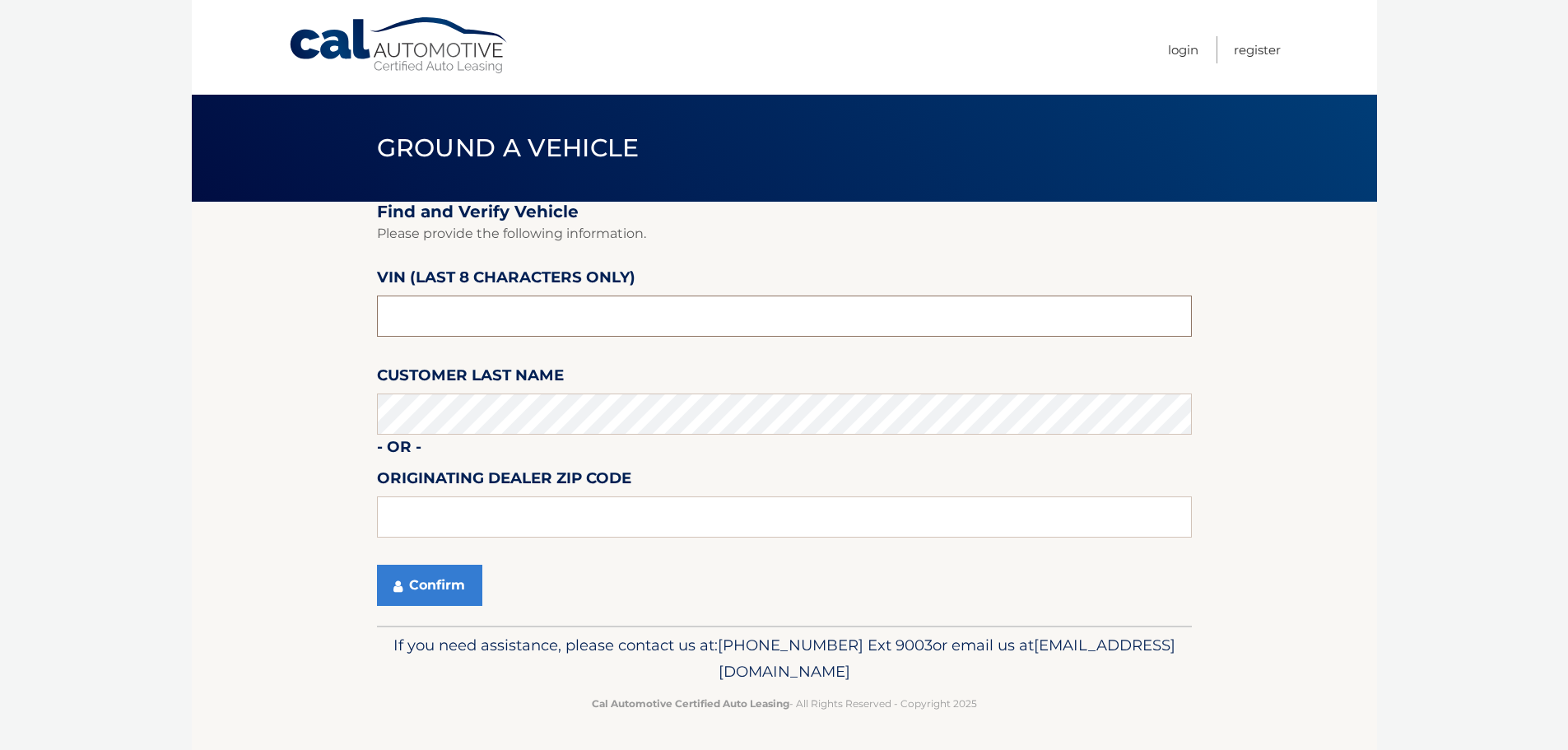
click at [553, 324] on input "text" at bounding box center [784, 316] width 815 height 41
type input "NC558753"
click at [452, 581] on button "Confirm" at bounding box center [429, 585] width 105 height 41
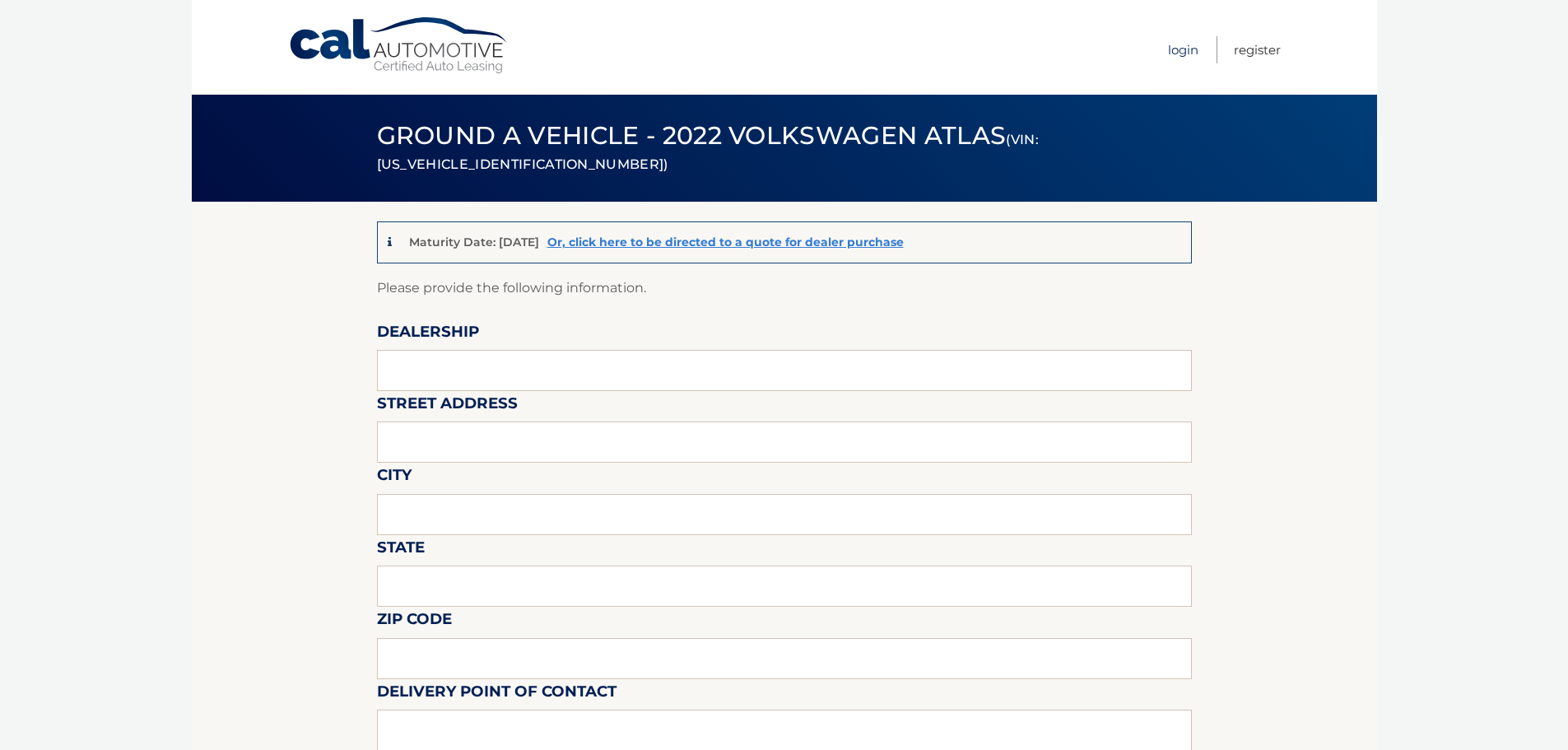
click at [1188, 44] on link "Login" at bounding box center [1183, 50] width 30 height 27
